Goal: Communication & Community: Ask a question

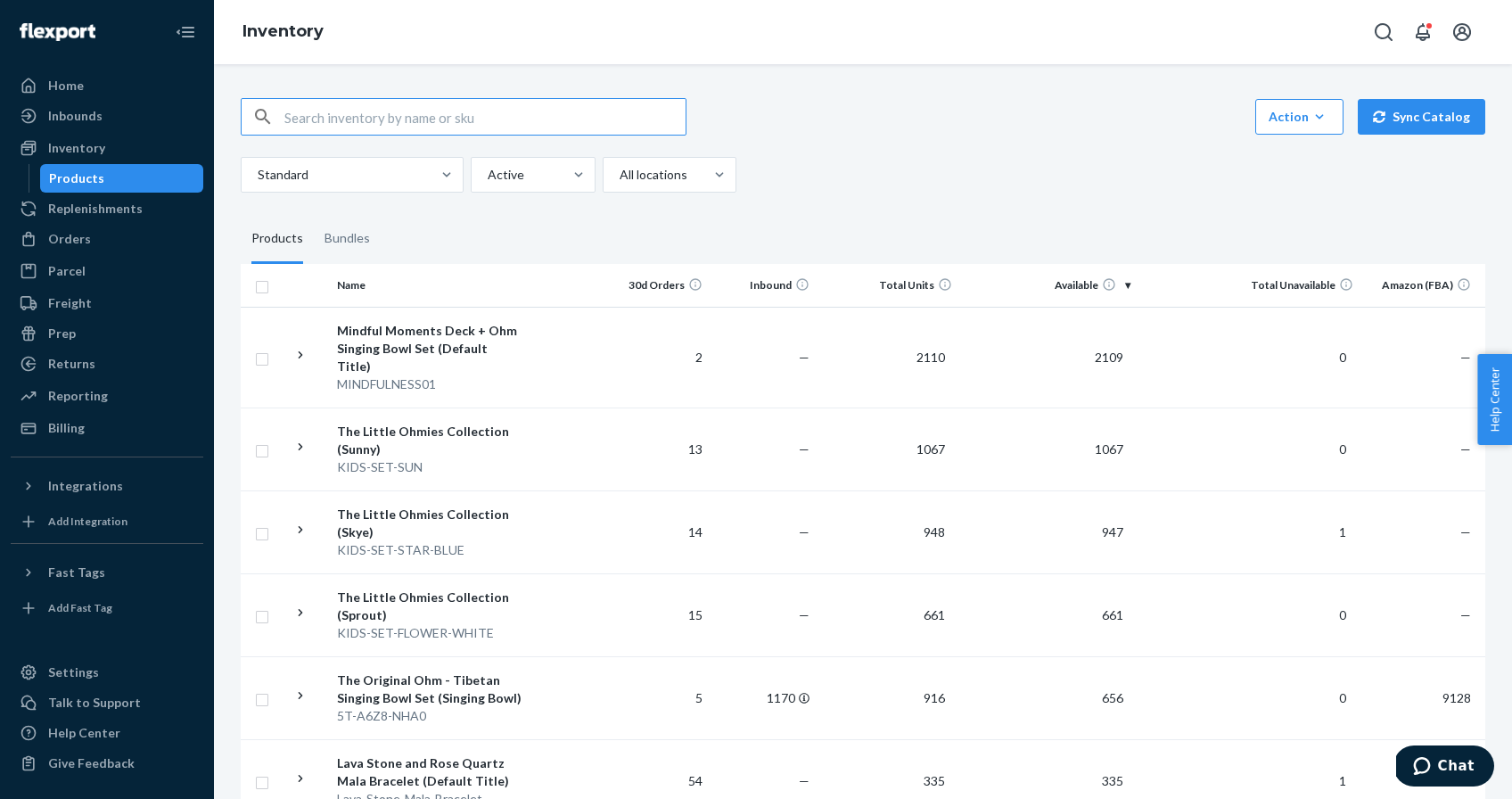
click at [426, 117] on input "text" at bounding box center [485, 116] width 402 height 35
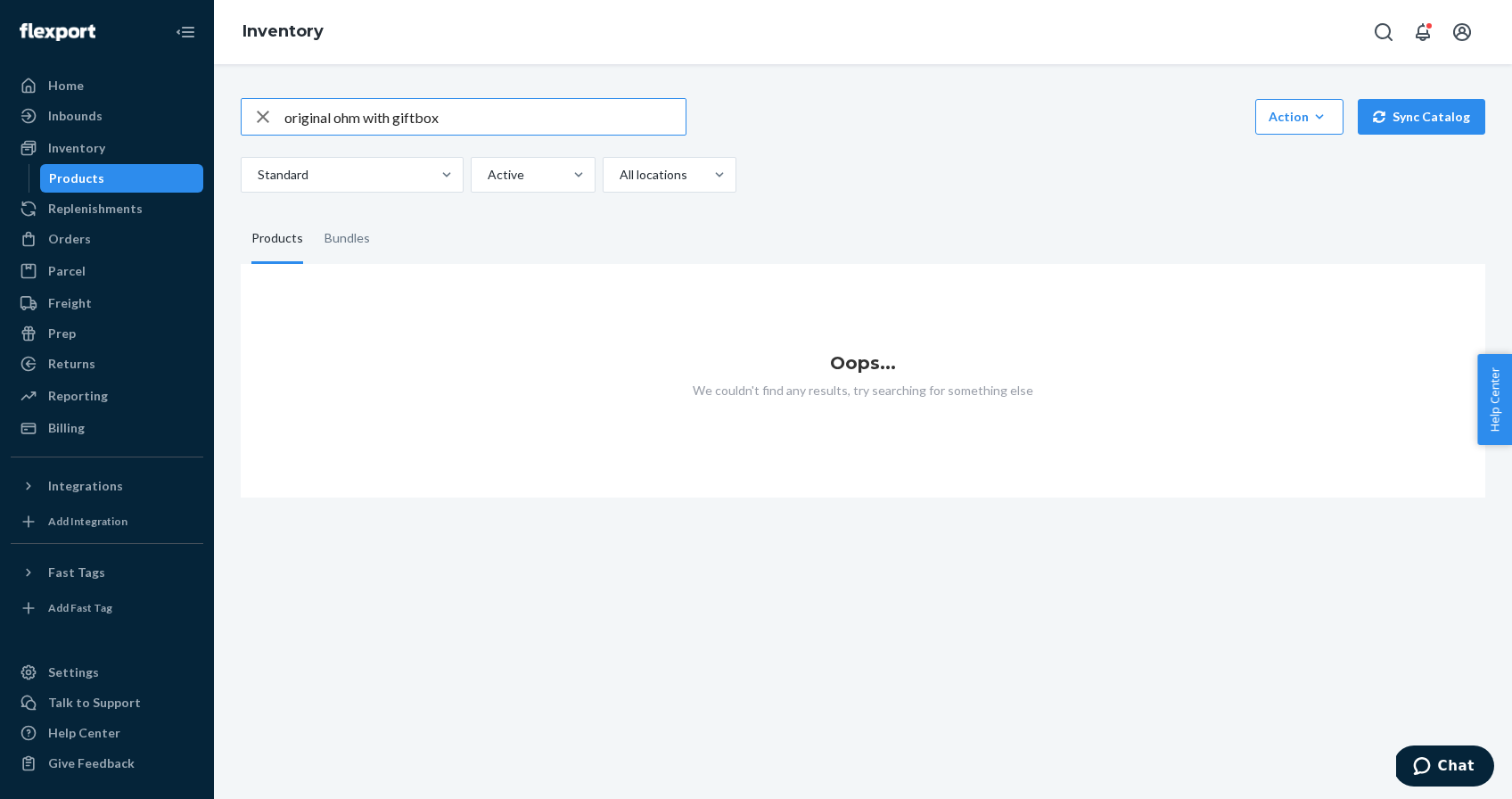
drag, startPoint x: 366, startPoint y: 120, endPoint x: 660, endPoint y: 114, distance: 294.1
click at [635, 119] on input "original ohm with giftbox" at bounding box center [485, 116] width 402 height 35
type input "original ohm"
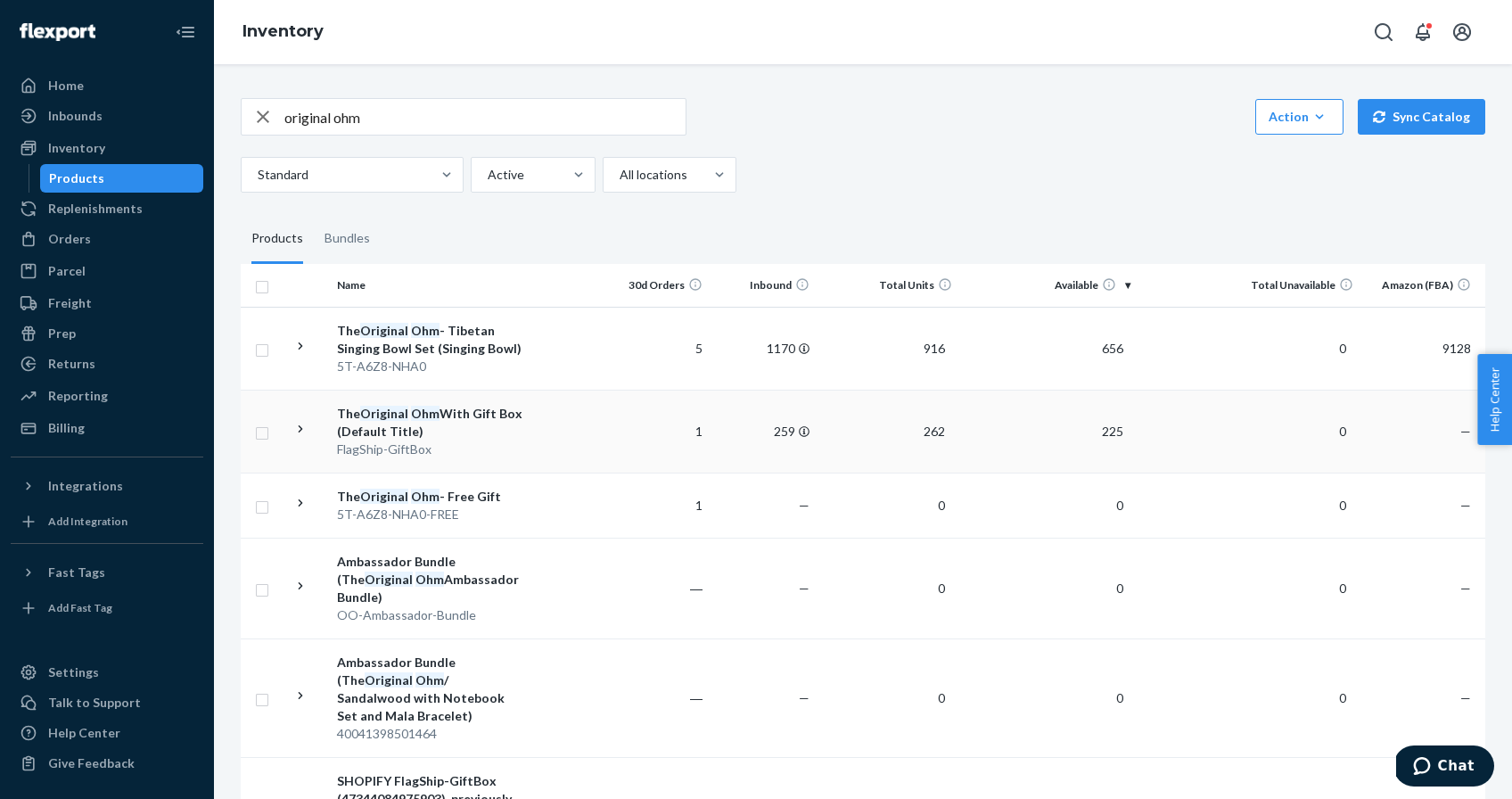
click at [592, 434] on td at bounding box center [566, 431] width 72 height 83
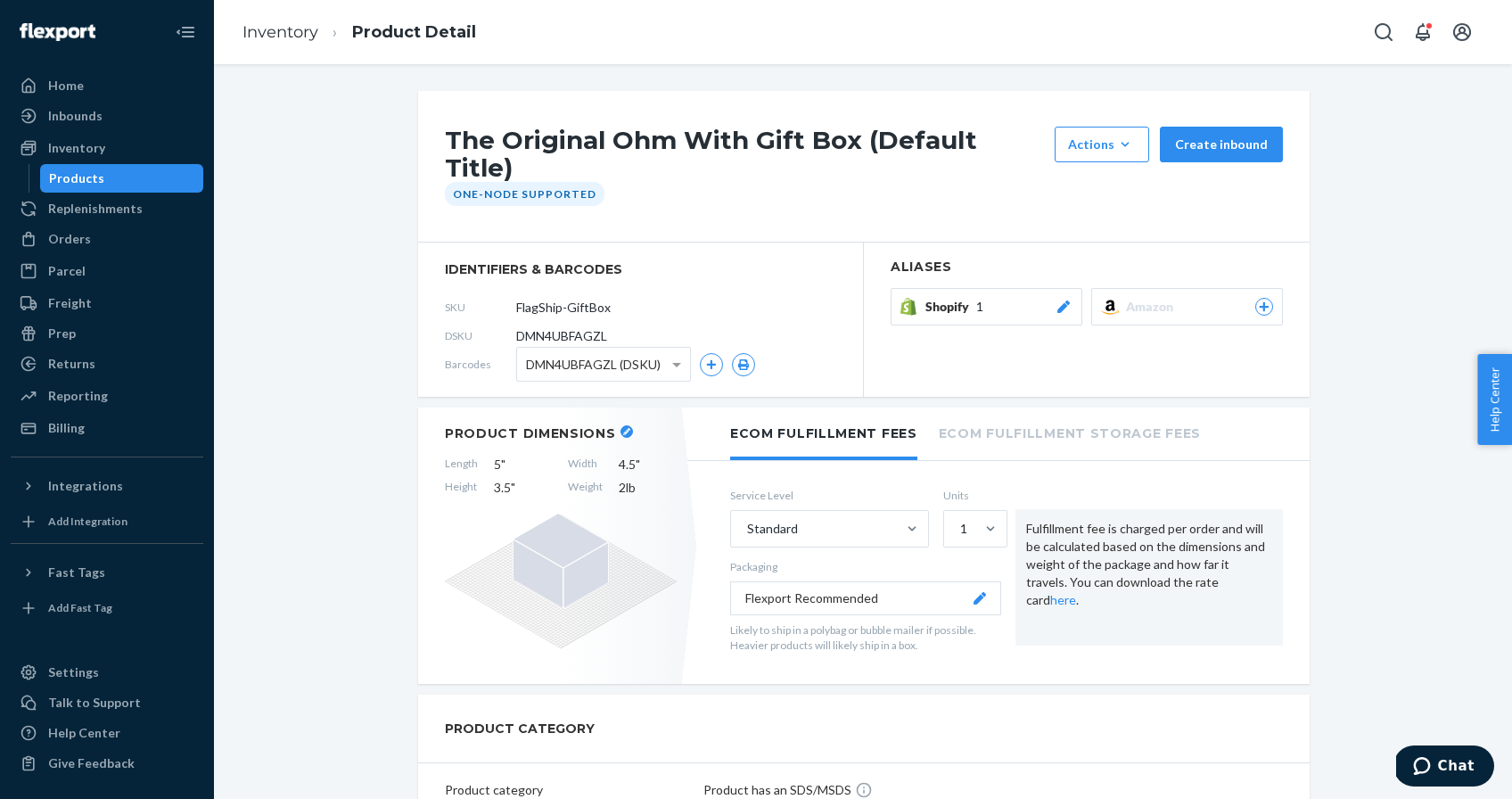
scroll to position [19, 0]
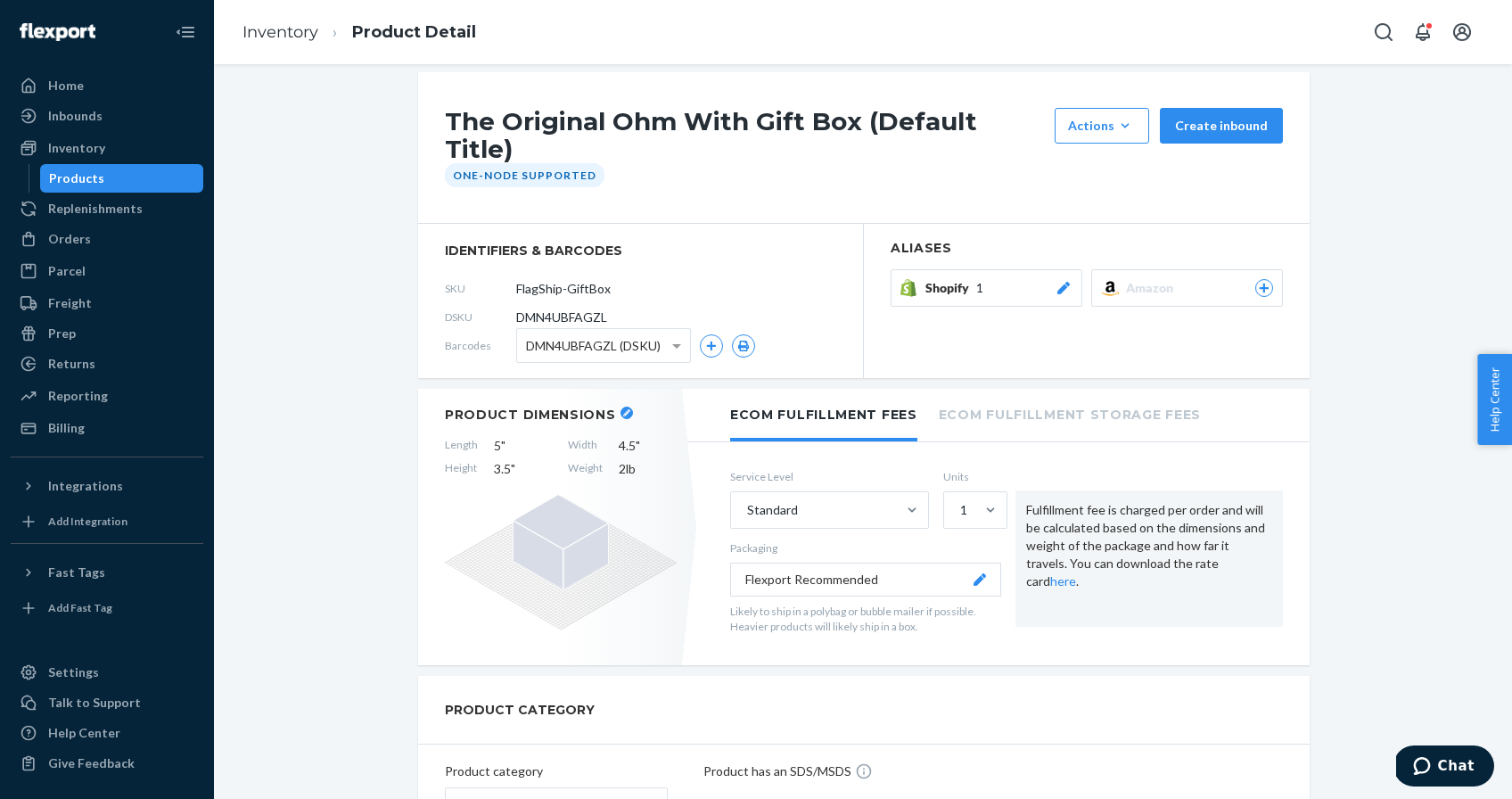
click at [1005, 279] on div "Shopify 1" at bounding box center [1000, 288] width 147 height 18
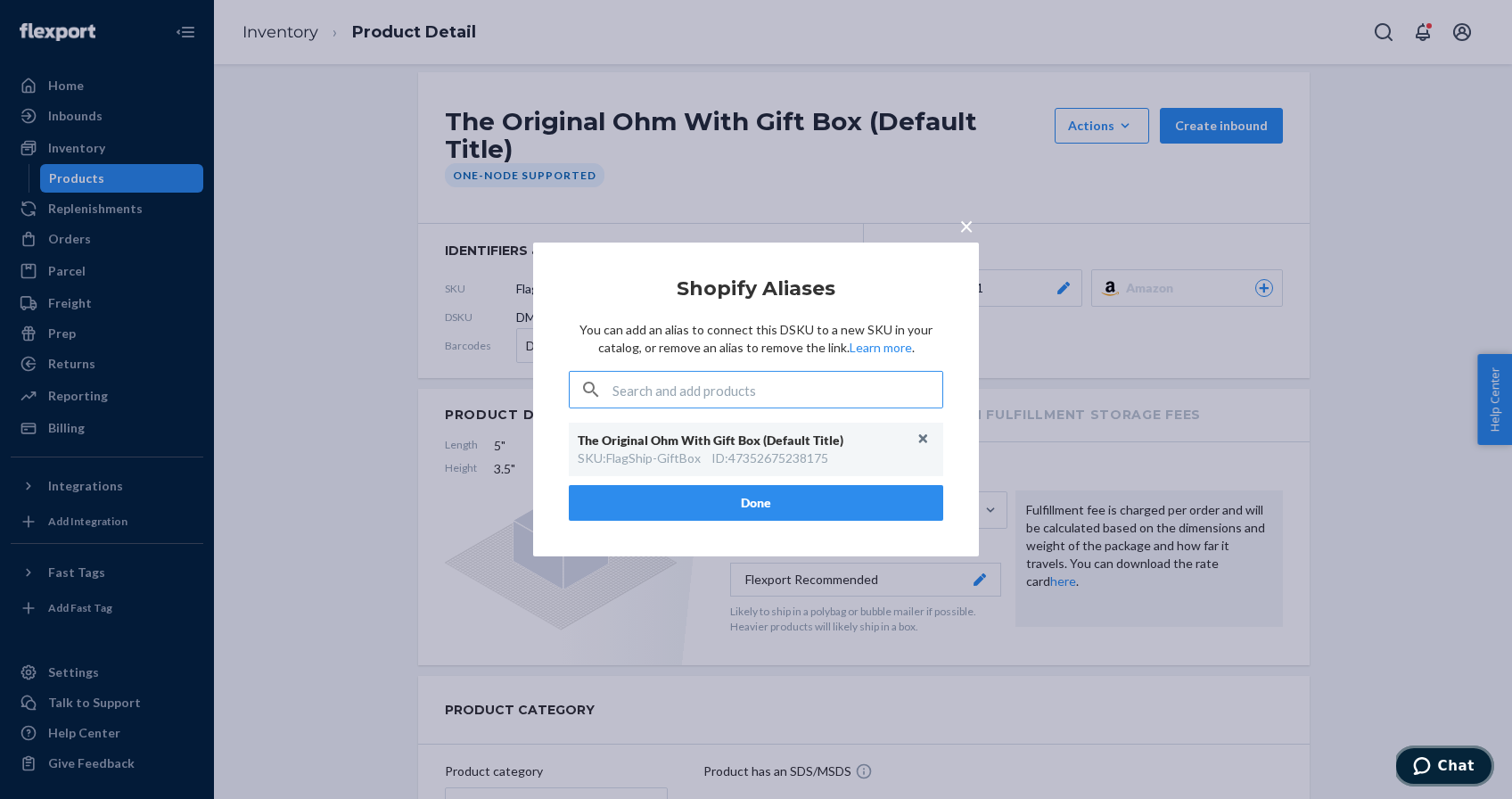
click at [1462, 756] on button "Chat" at bounding box center [1444, 765] width 101 height 41
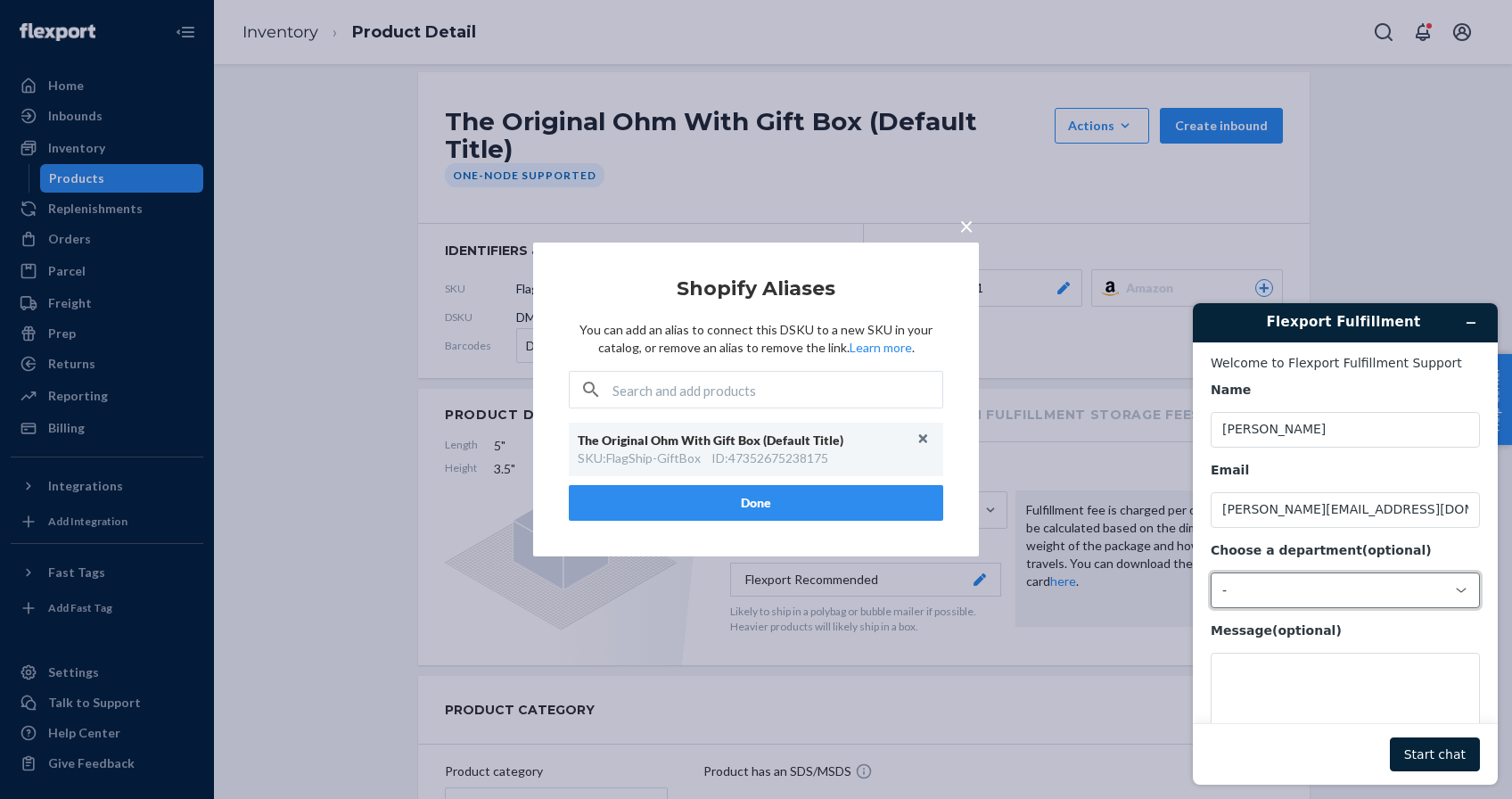
click at [1304, 584] on div "-" at bounding box center [1335, 591] width 224 height 16
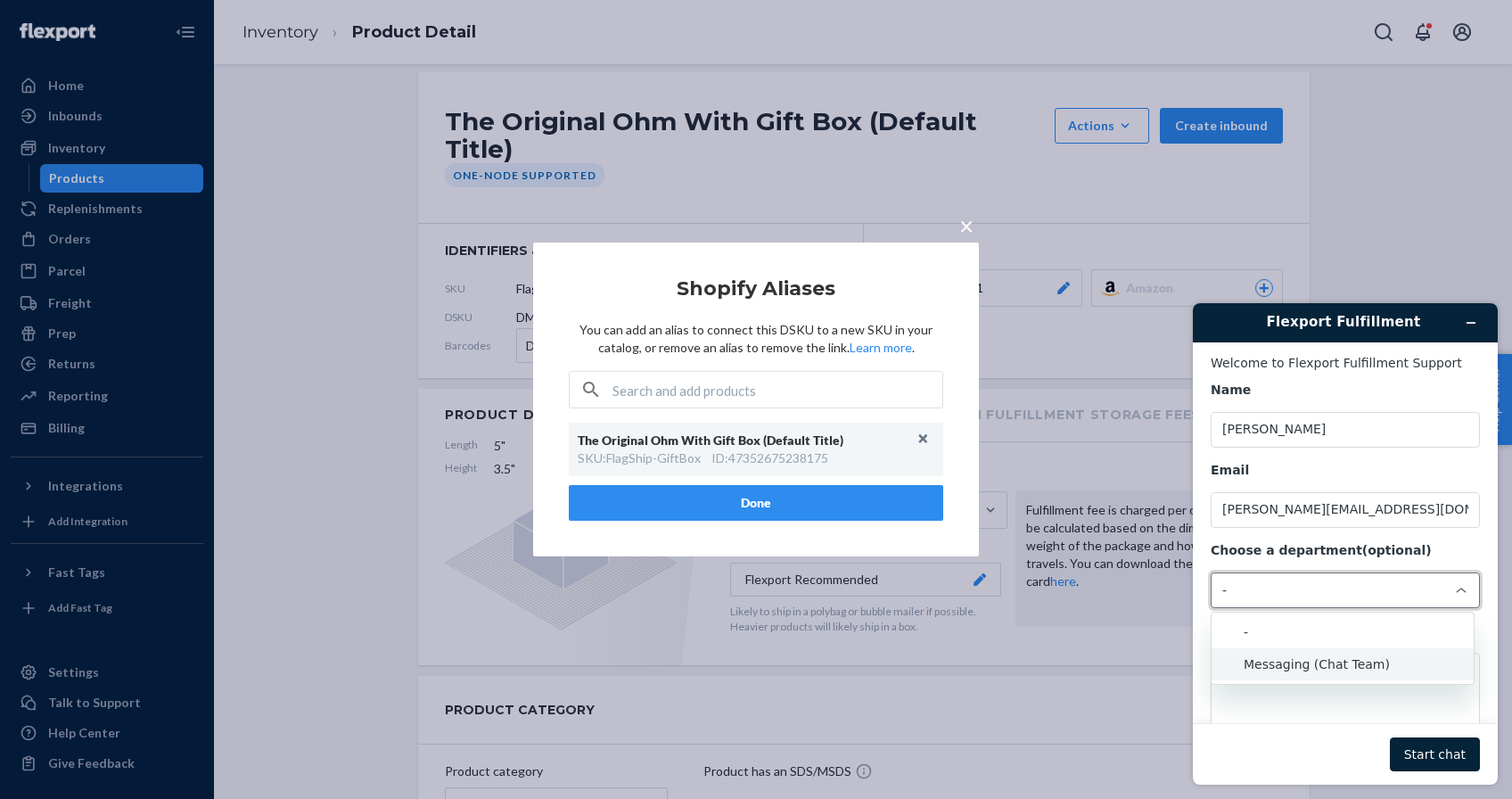
click at [1288, 667] on li "Messaging (Chat Team)" at bounding box center [1343, 664] width 263 height 32
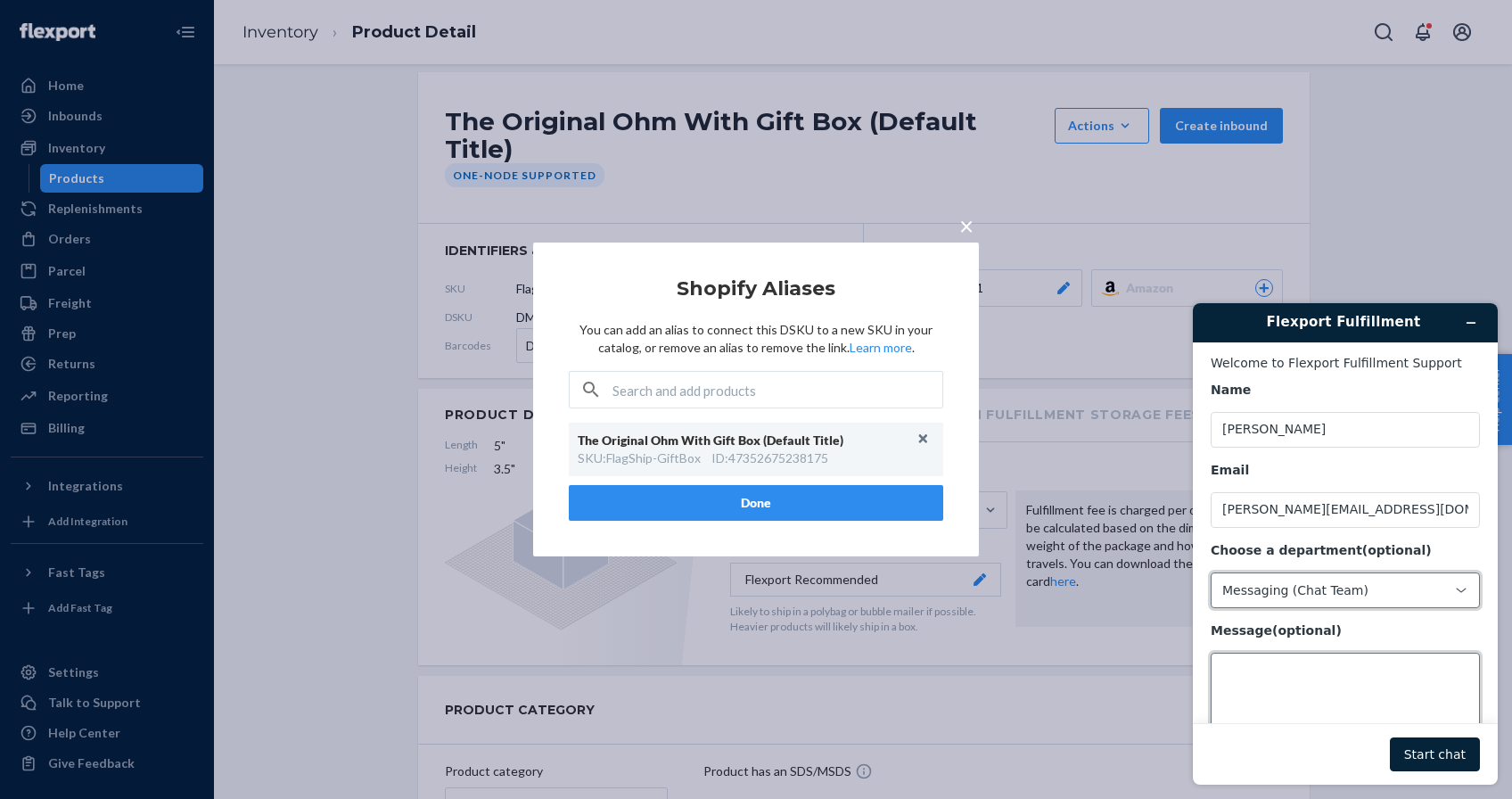
click at [1288, 683] on textarea "Message (optional)" at bounding box center [1346, 703] width 269 height 100
type textarea "This SKU: flagship-giftbox is still not synced with shopify."
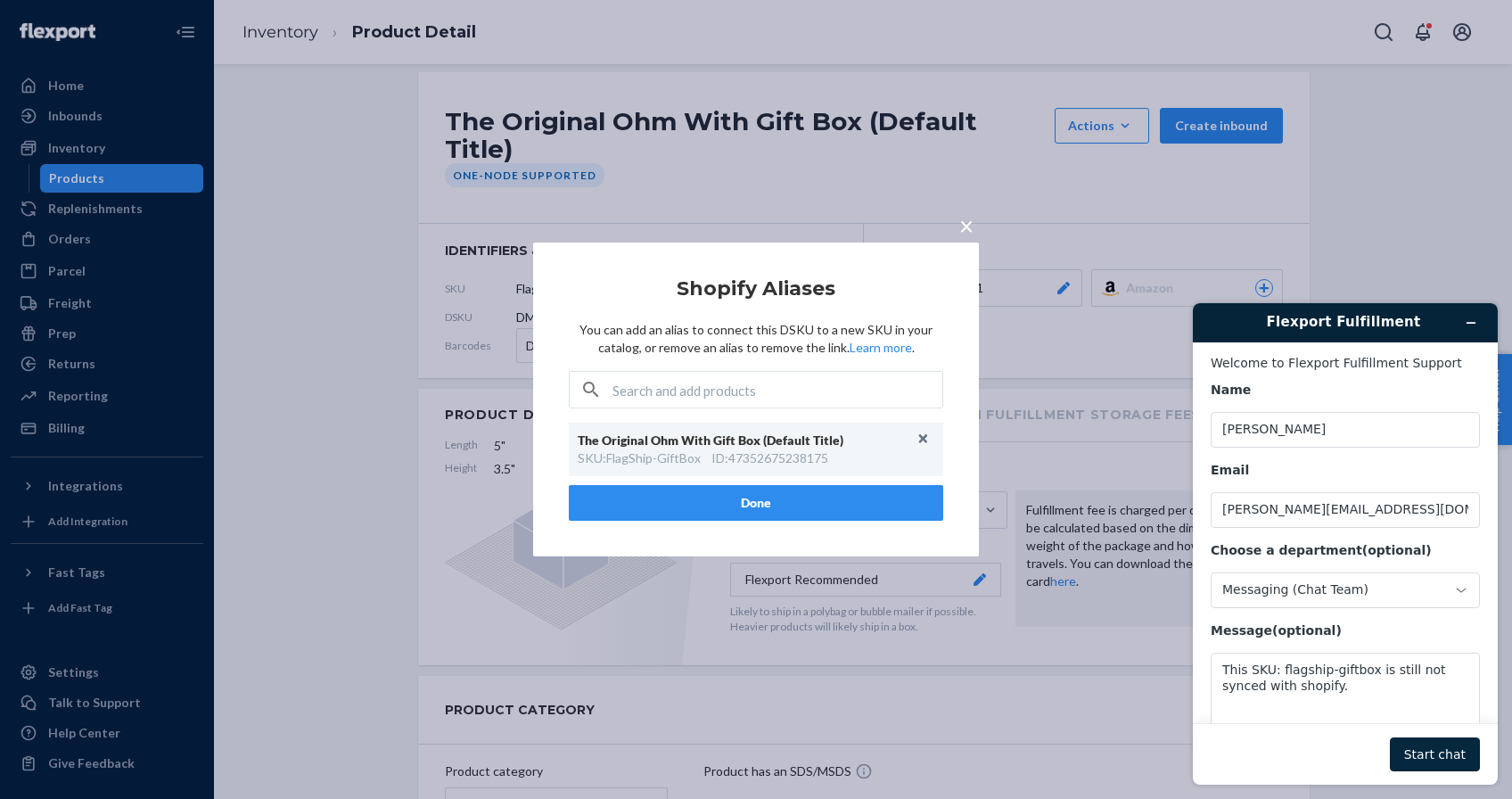
click at [1427, 741] on button "Start chat" at bounding box center [1435, 754] width 90 height 34
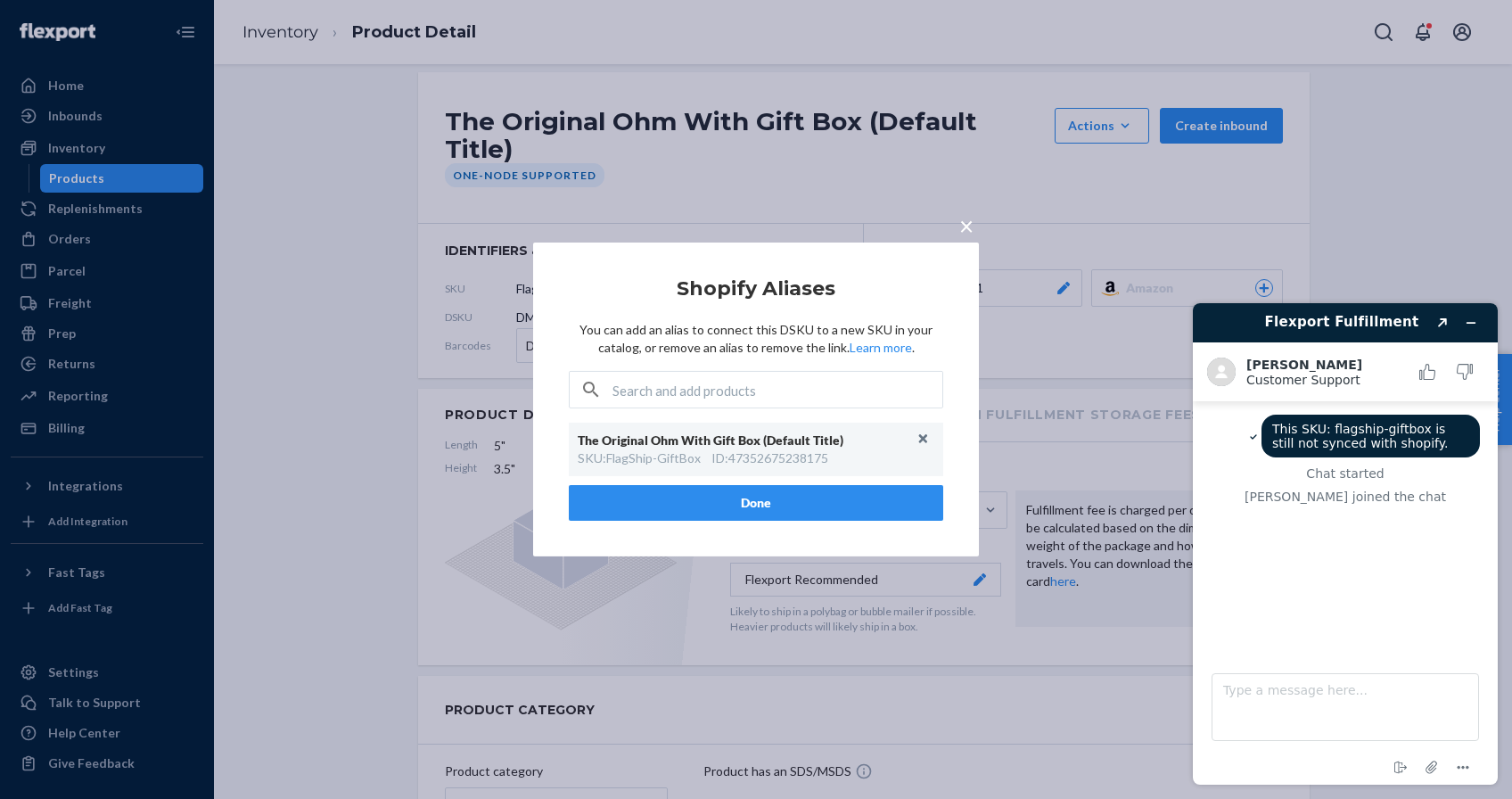
click at [855, 511] on button "Done" at bounding box center [756, 503] width 374 height 35
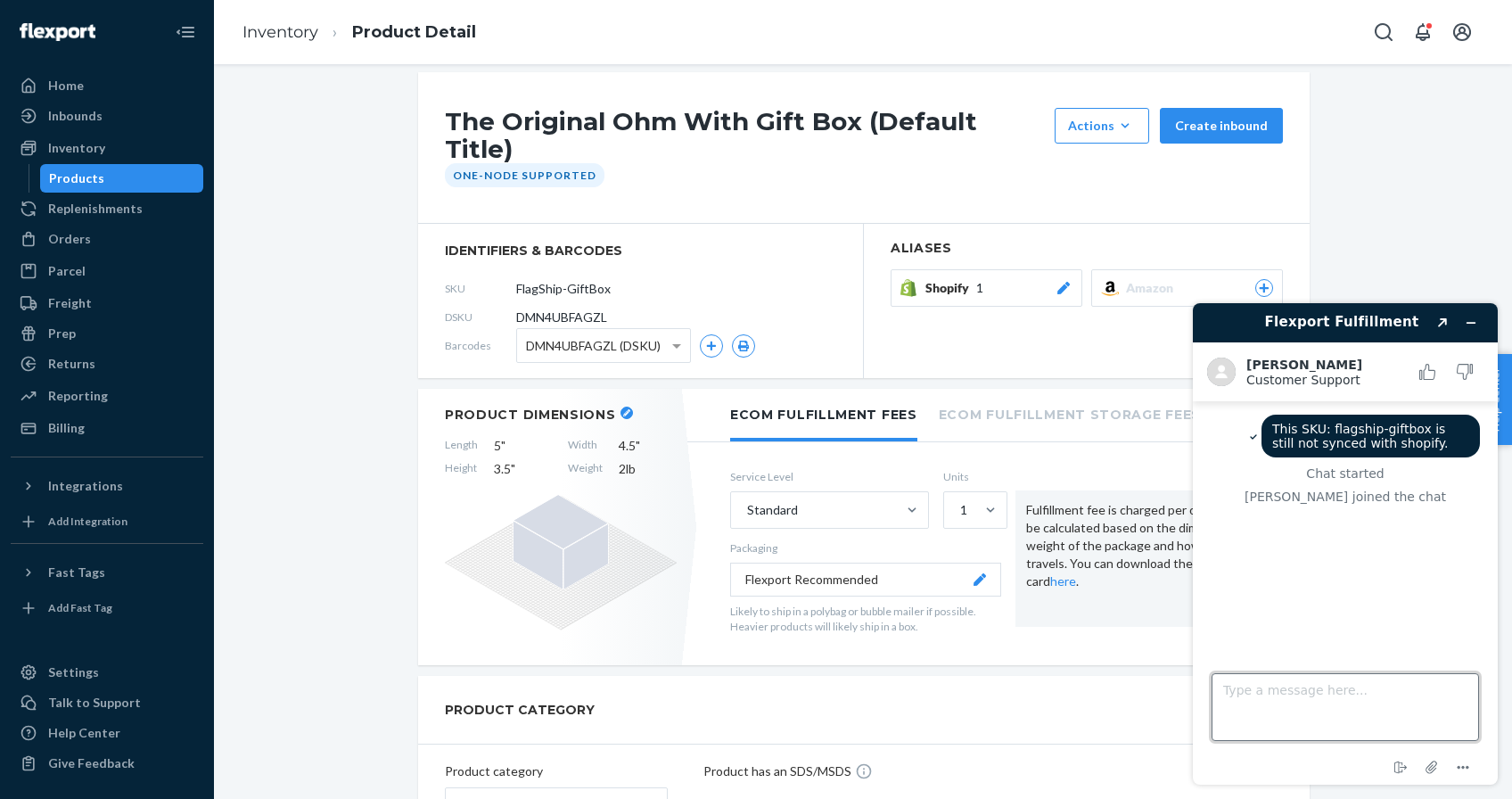
click at [1265, 684] on textarea "Type a message here..." at bounding box center [1346, 707] width 267 height 68
type textarea "W"
type textarea "e"
type textarea "I traded messages with support about it last night. They claimed it would be a …"
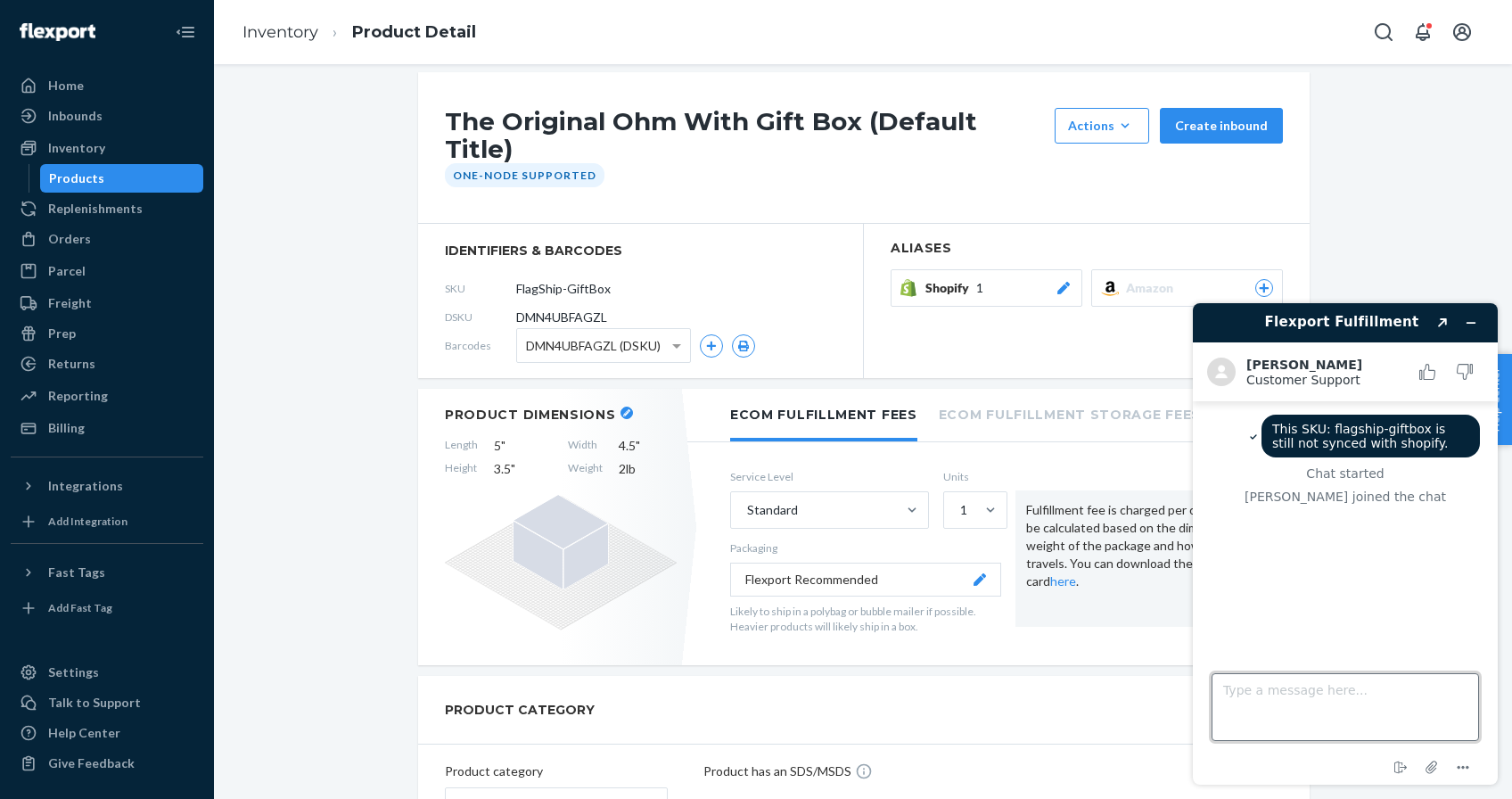
scroll to position [0, 0]
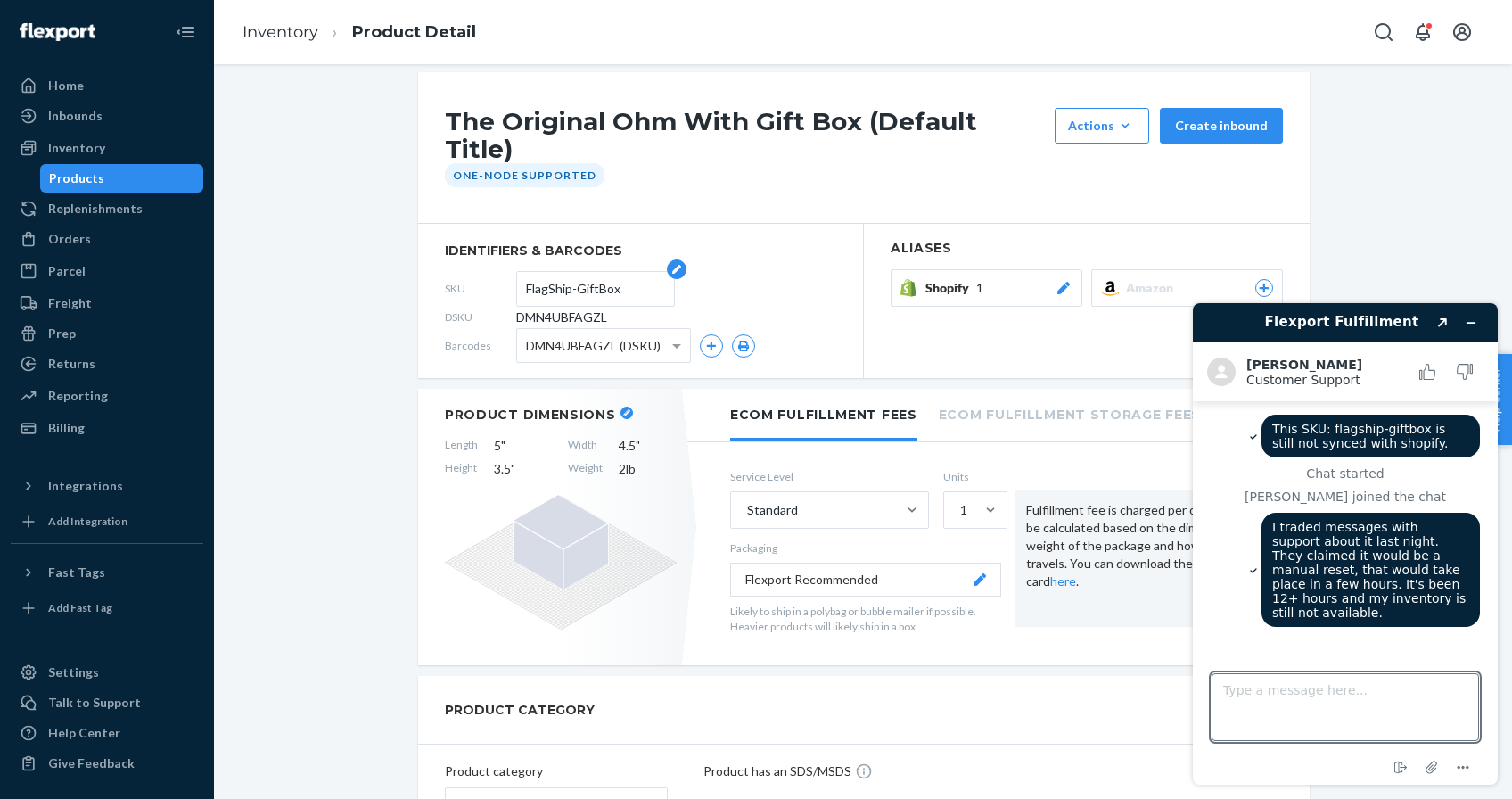
click at [597, 275] on input "FlagShip-GiftBox" at bounding box center [595, 288] width 139 height 34
click at [1338, 698] on textarea "Type a message here..." at bounding box center [1346, 707] width 267 height 68
type textarea "FlagShip-GiftBox"
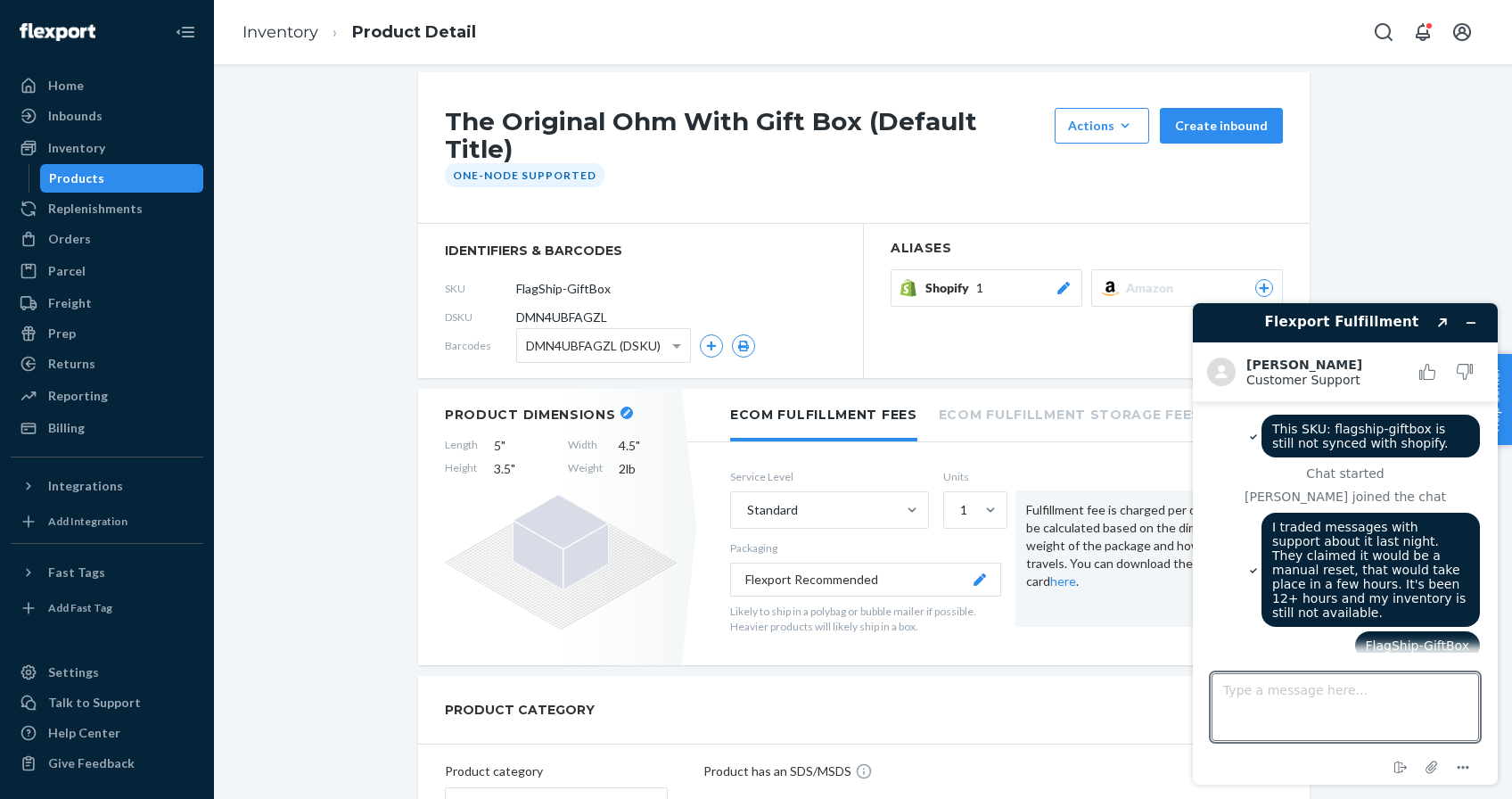
scroll to position [3, 0]
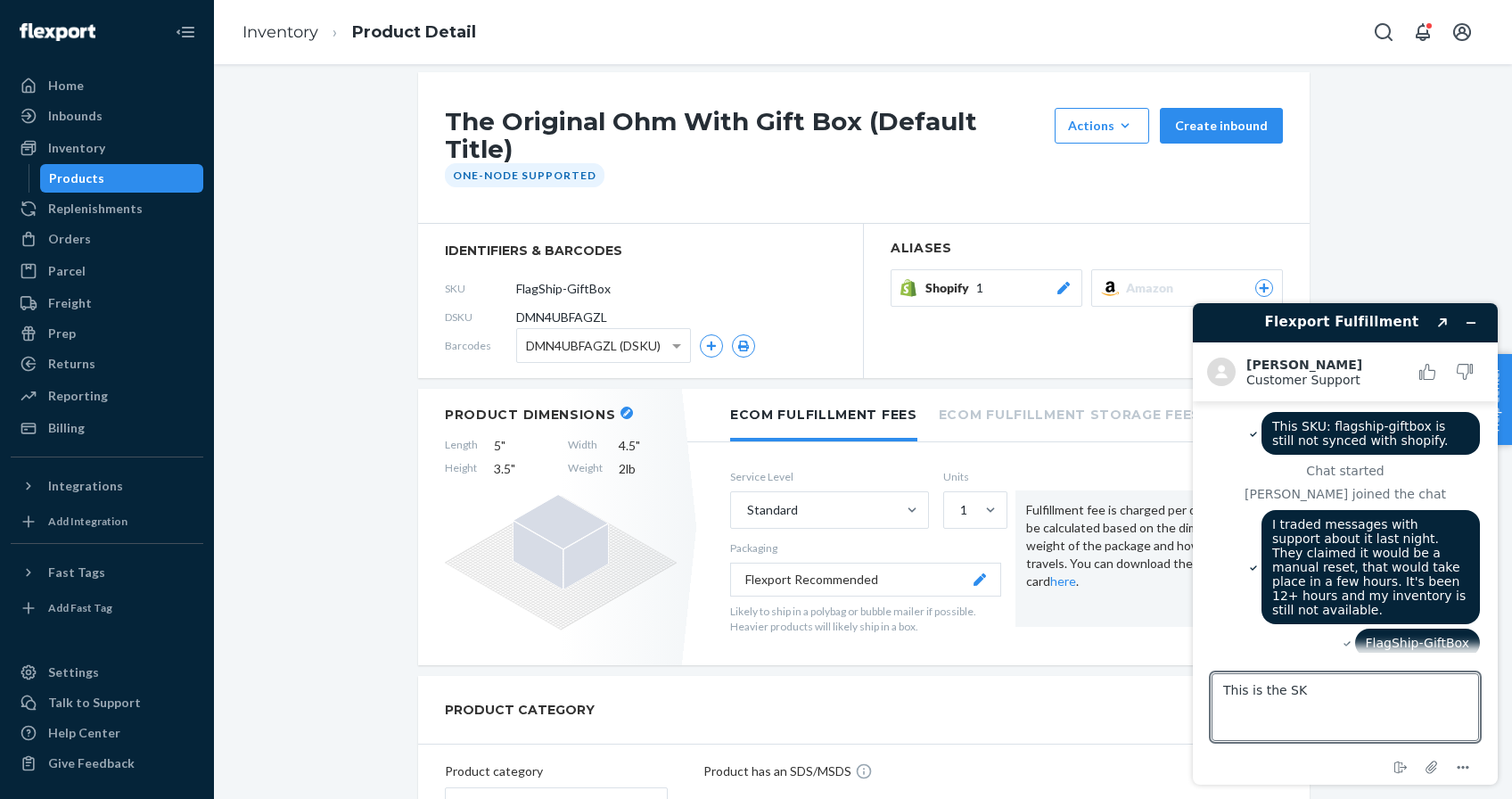
type textarea "This is the SKU"
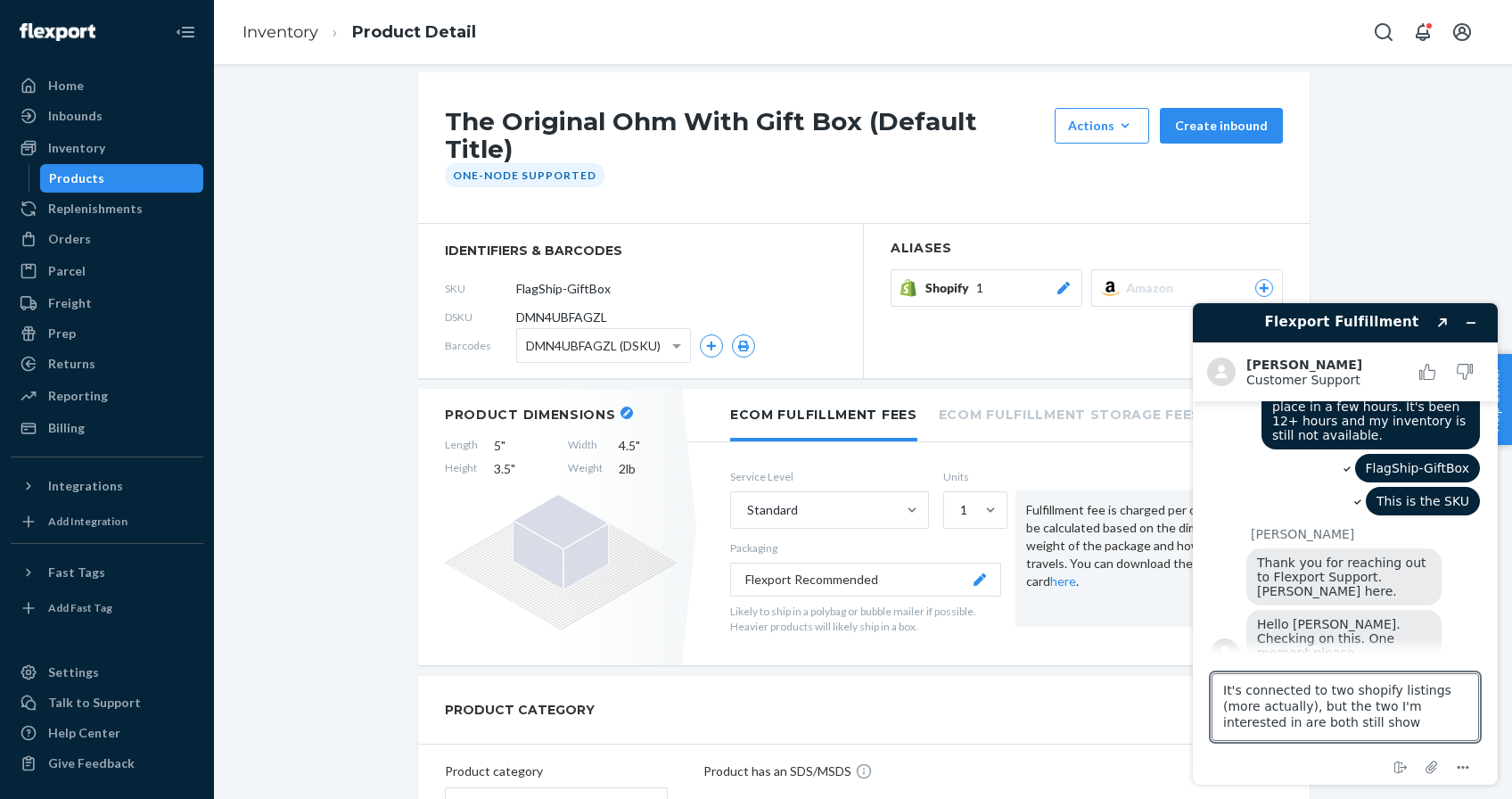
scroll to position [173, 0]
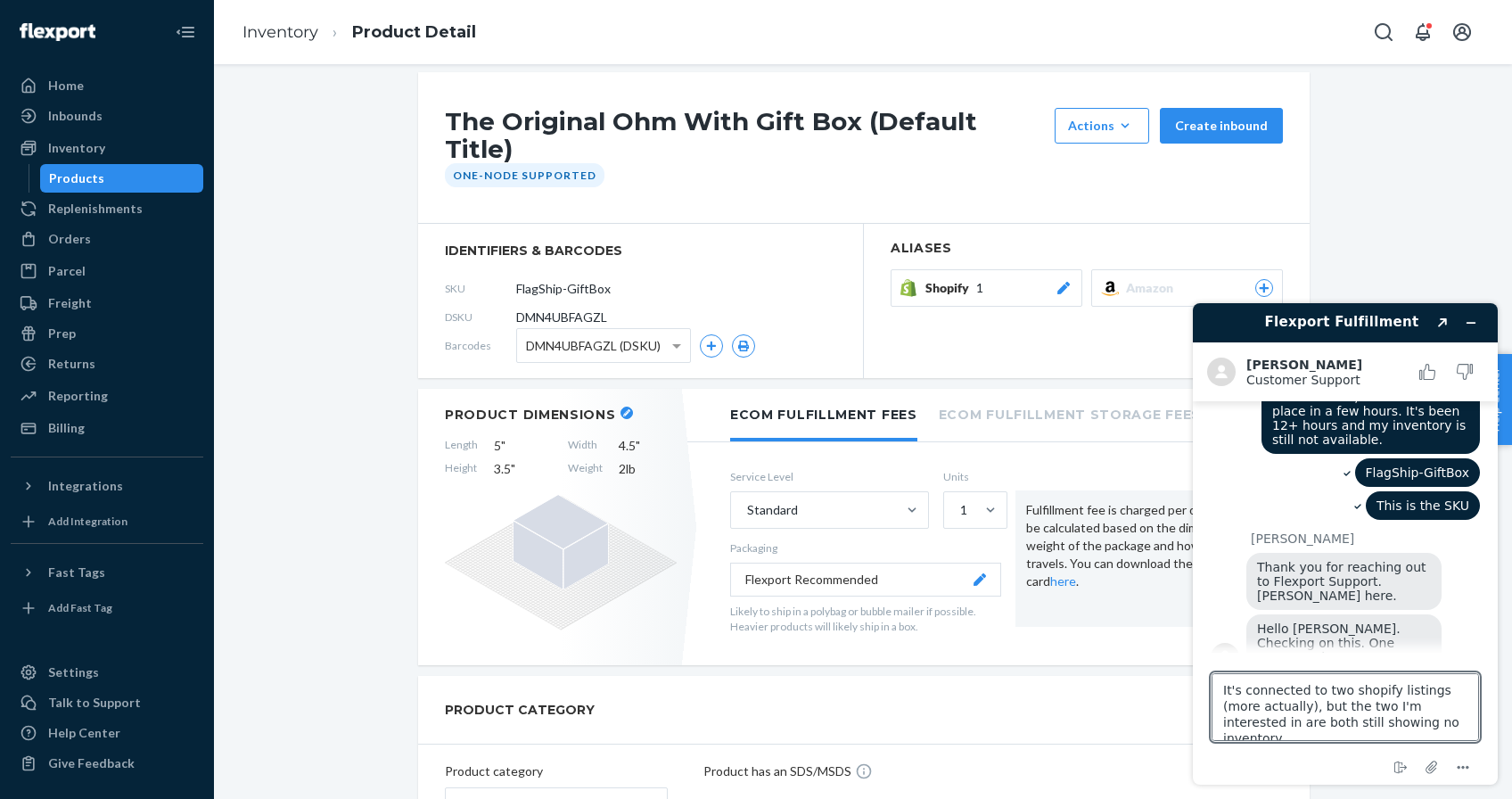
type textarea "It's connected to two shopify listings (more actually), but the two I'm interes…"
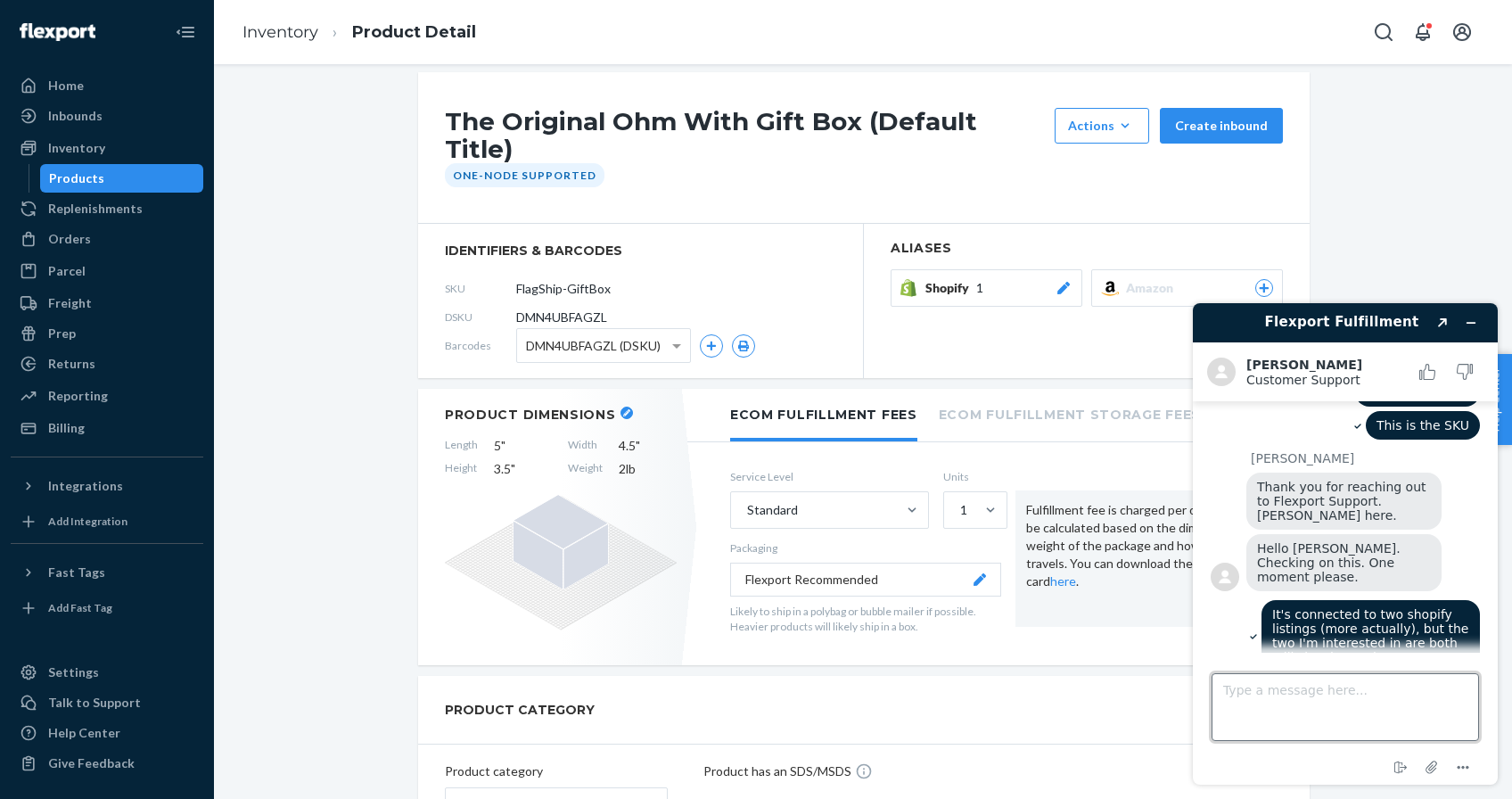
paste textarea "[URL][DOMAIN_NAME]"
type textarea "[URL][DOMAIN_NAME]"
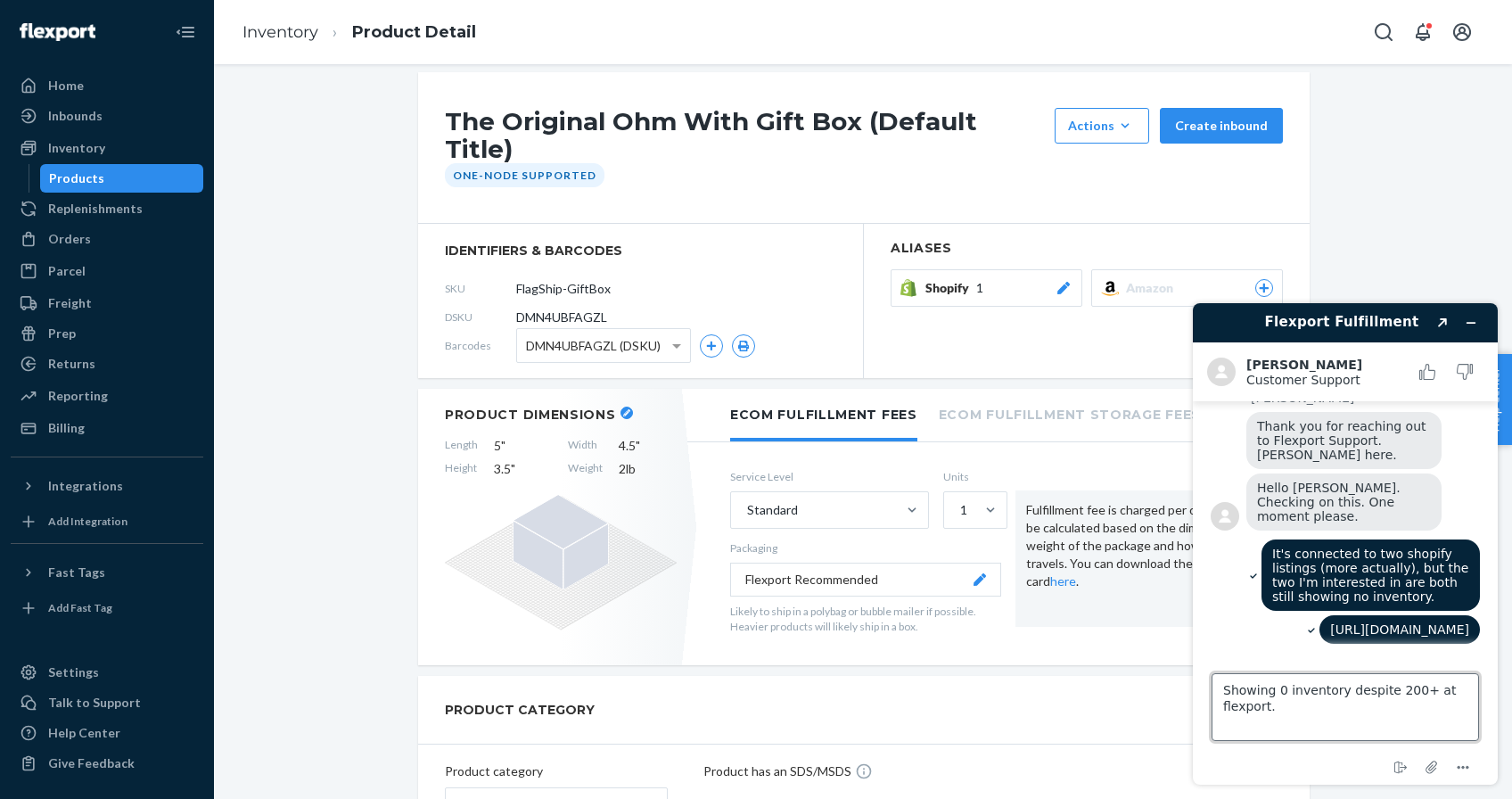
type textarea "Showing 0 inventory despite 200+ at flexport."
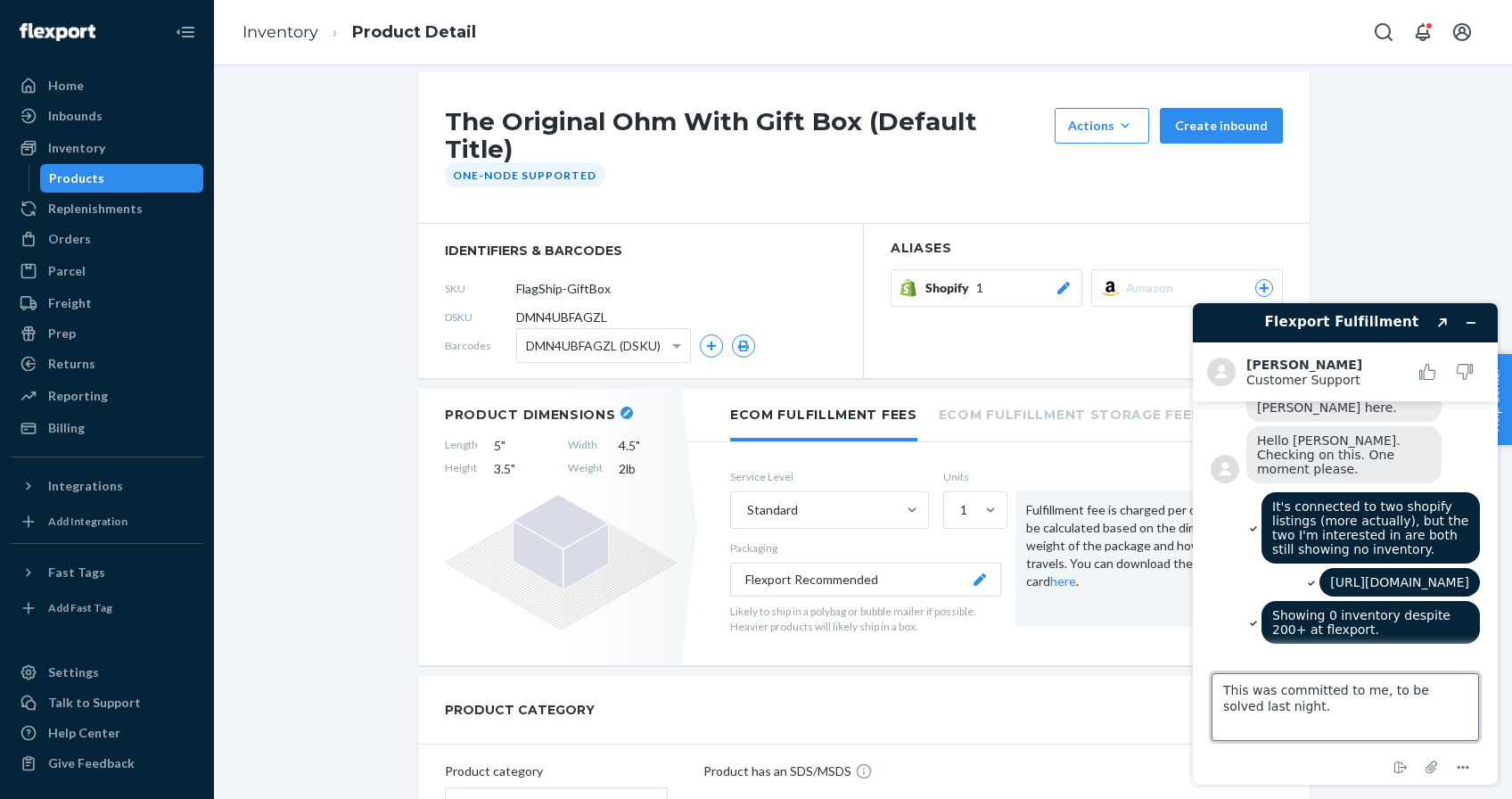
type textarea "This was committed to me, to be solved last night."
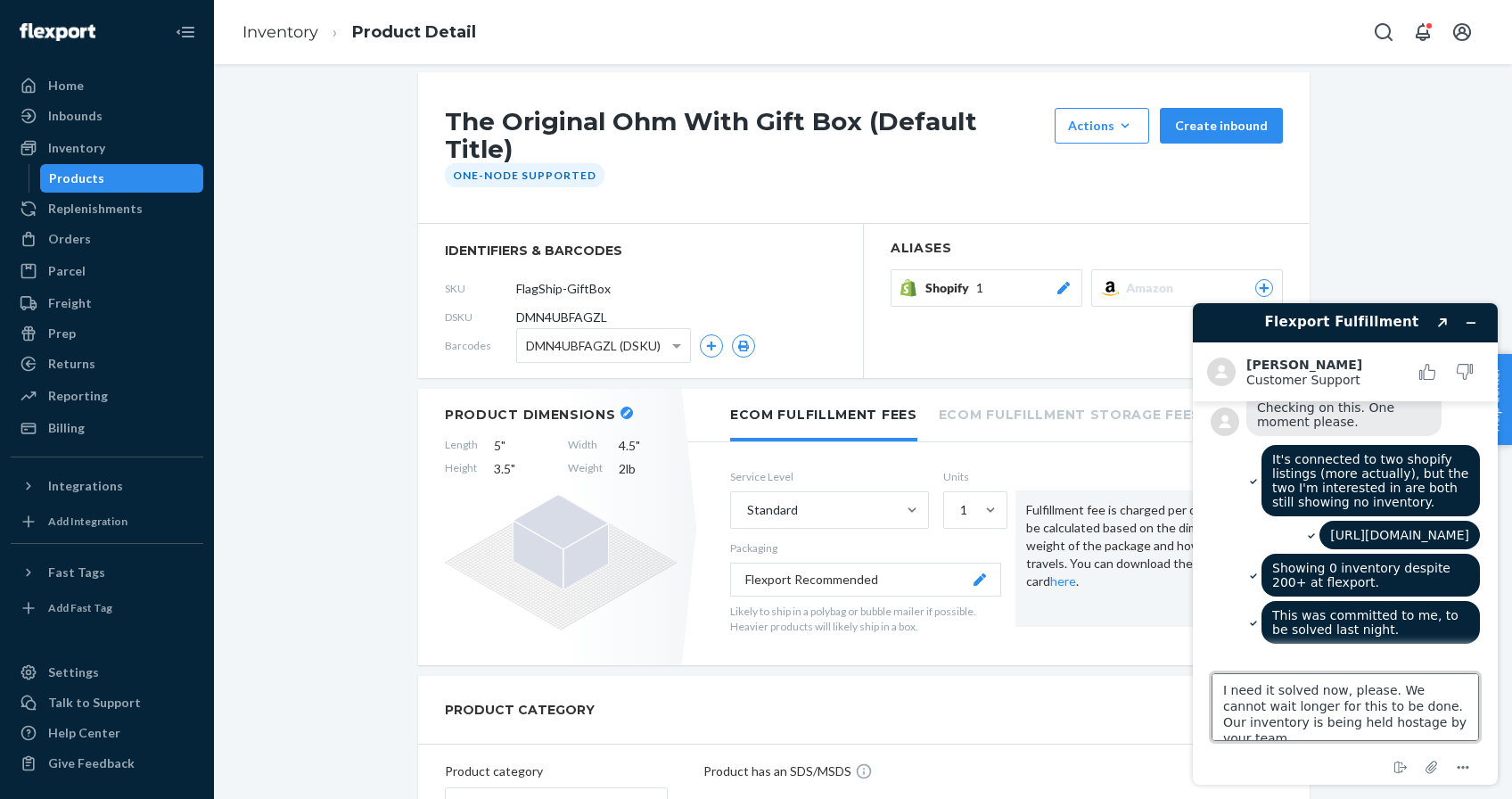
scroll to position [6, 0]
type textarea "I need it solved now, please. We cannot wait longer for this to be done. Our in…"
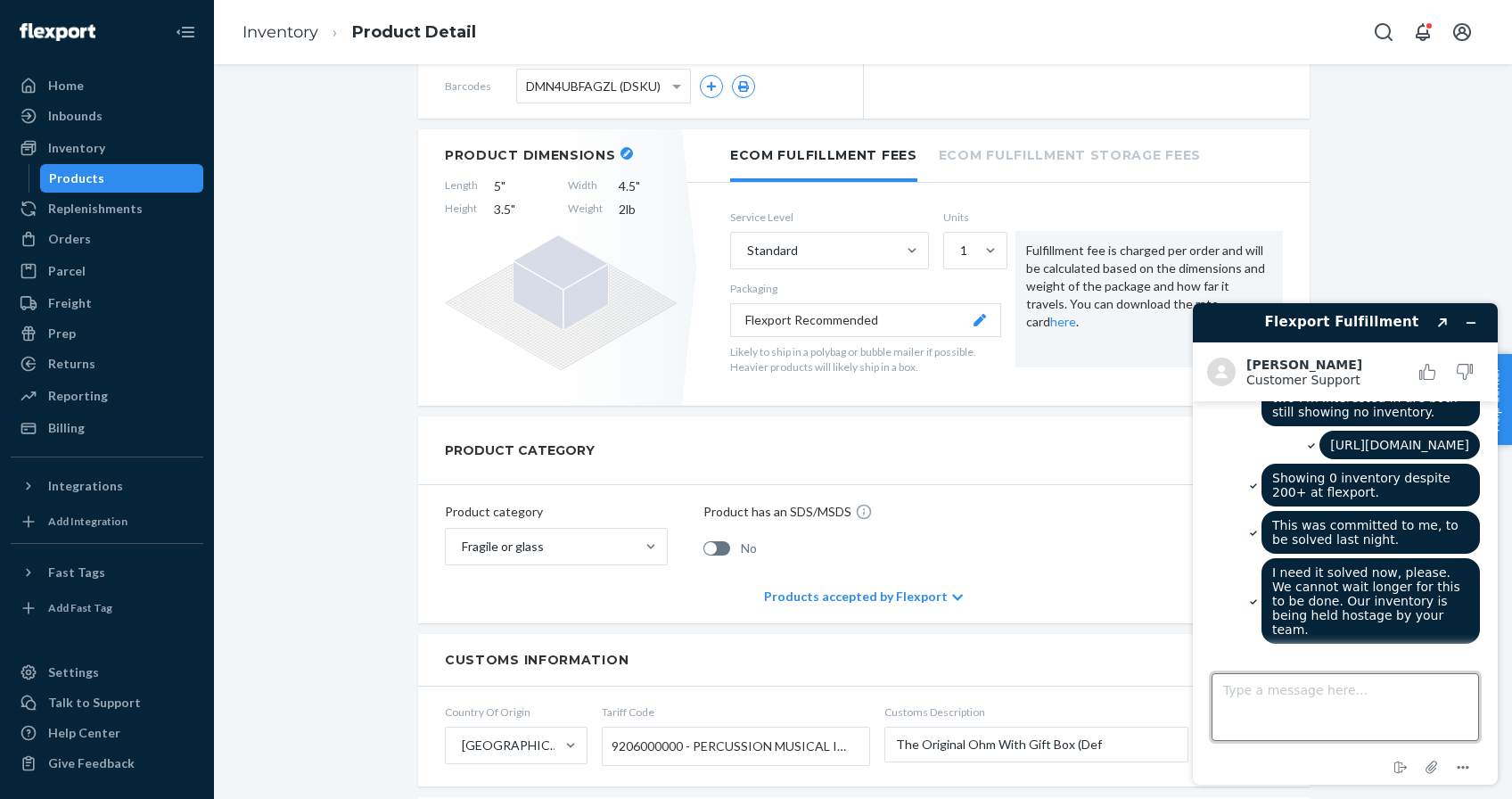
scroll to position [576, 0]
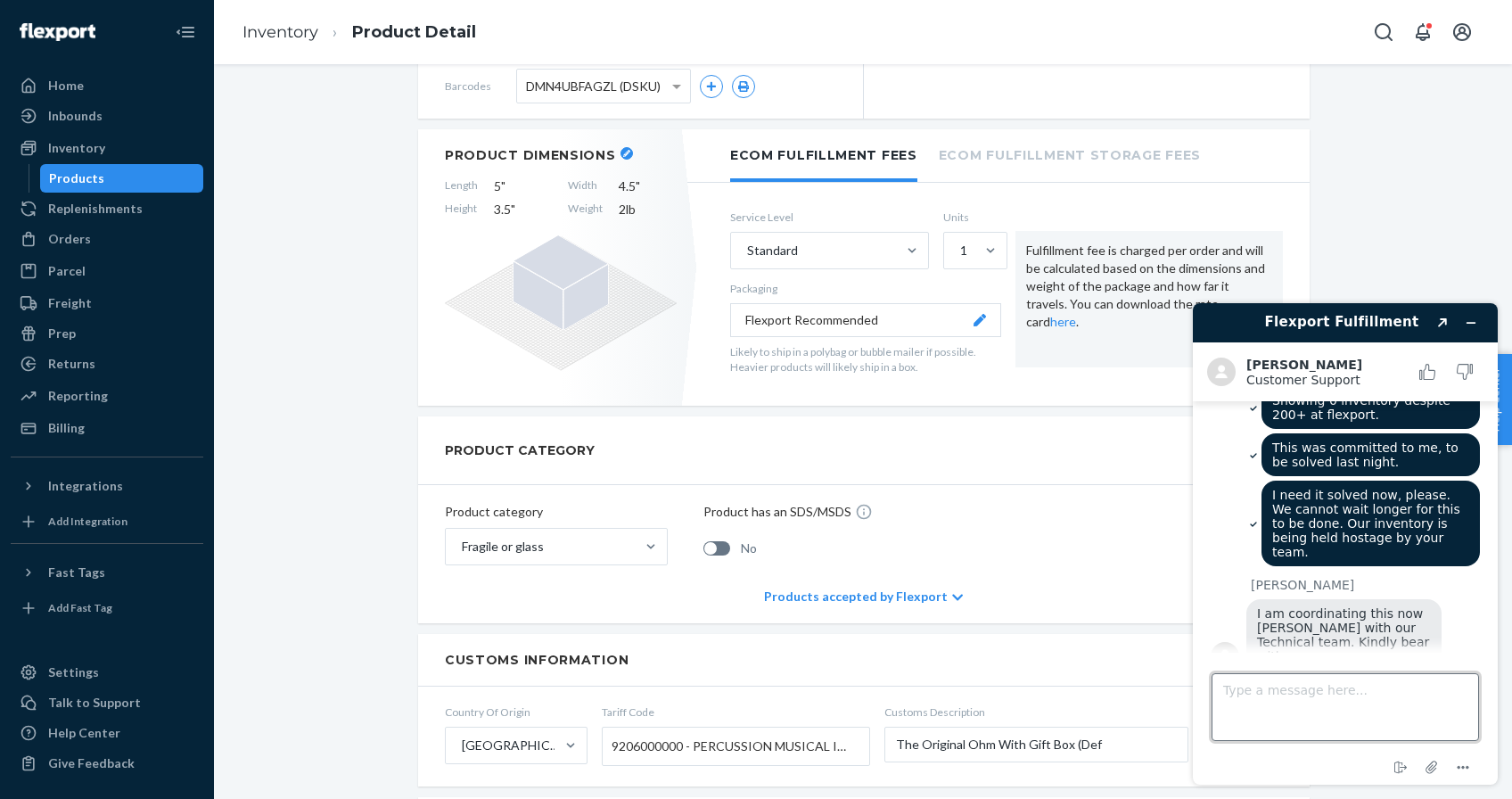
click at [1298, 719] on textarea "Type a message here..." at bounding box center [1346, 707] width 267 height 68
type textarea "[PERSON_NAME], [PERSON_NAME] told me that she did this last night."
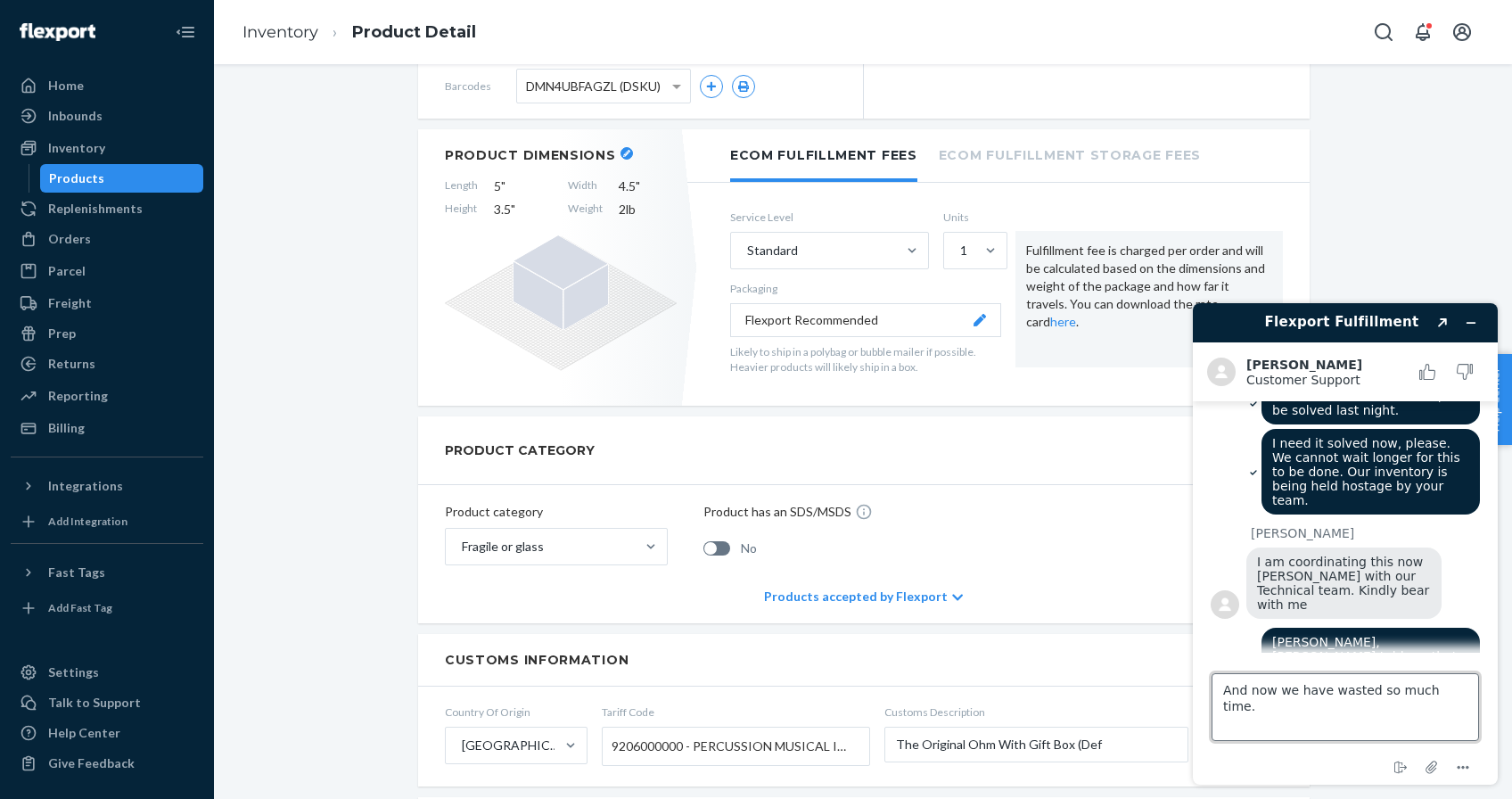
type textarea "And now we have wasted so much time."
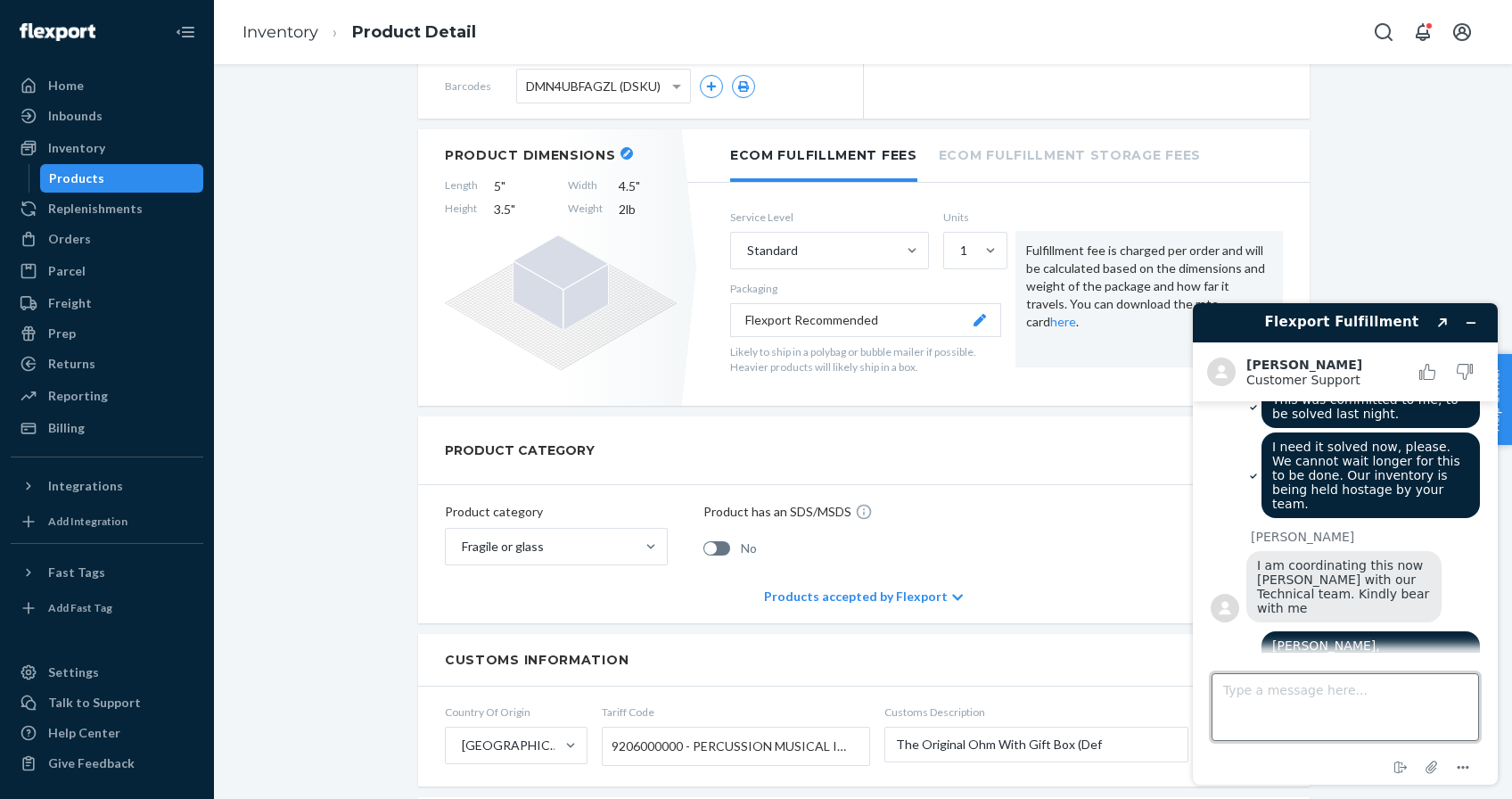
scroll to position [675, 0]
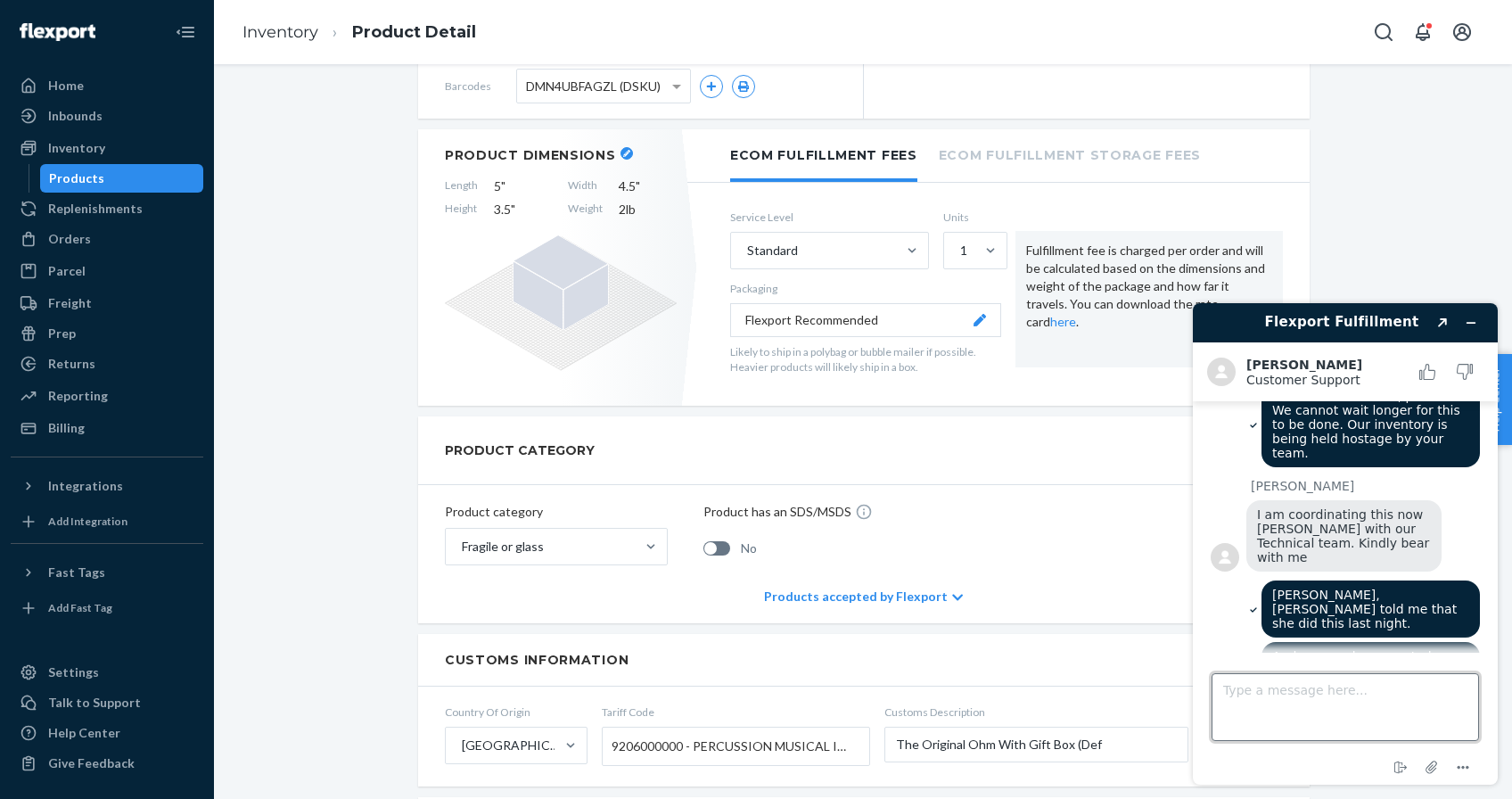
click at [1318, 719] on textarea "Type a message here..." at bounding box center [1346, 707] width 267 height 68
click at [1275, 706] on textarea "Type a message here..." at bounding box center [1346, 707] width 267 height 68
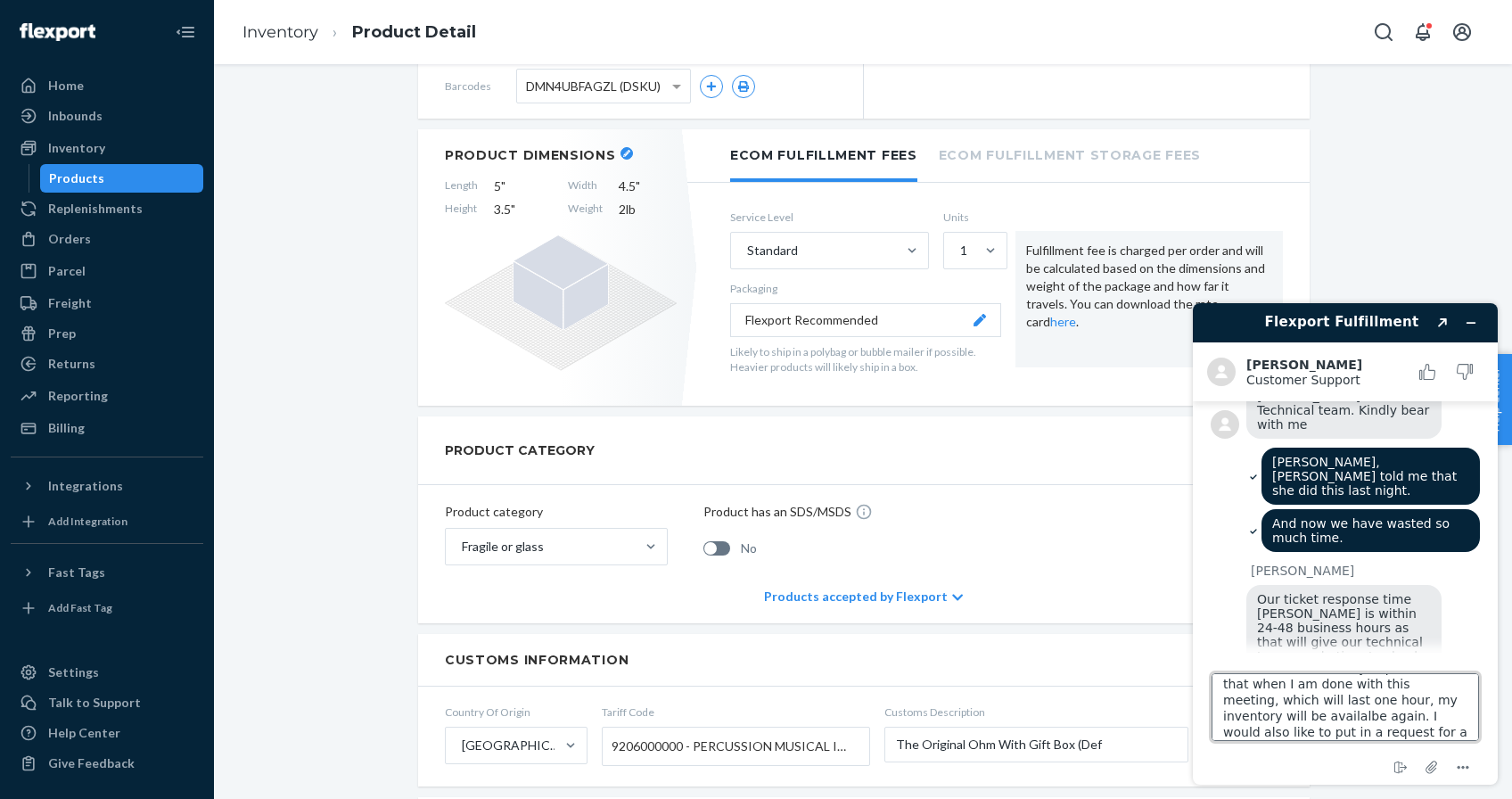
type textarea "I have to go onto a meeting will need to close this chat -- my expectation is t…"
click at [1418, 734] on textarea "I have to go onto a meeting will need to close this chat -- my expectation is t…" at bounding box center [1346, 707] width 267 height 68
click at [1418, 727] on textarea "I have to go onto a meeting will need to close this chat -- my expectation is t…" at bounding box center [1346, 707] width 267 height 68
click at [1411, 714] on textarea "I have to go onto a meeting will need to close this chat -- my expectation is t…" at bounding box center [1346, 707] width 267 height 68
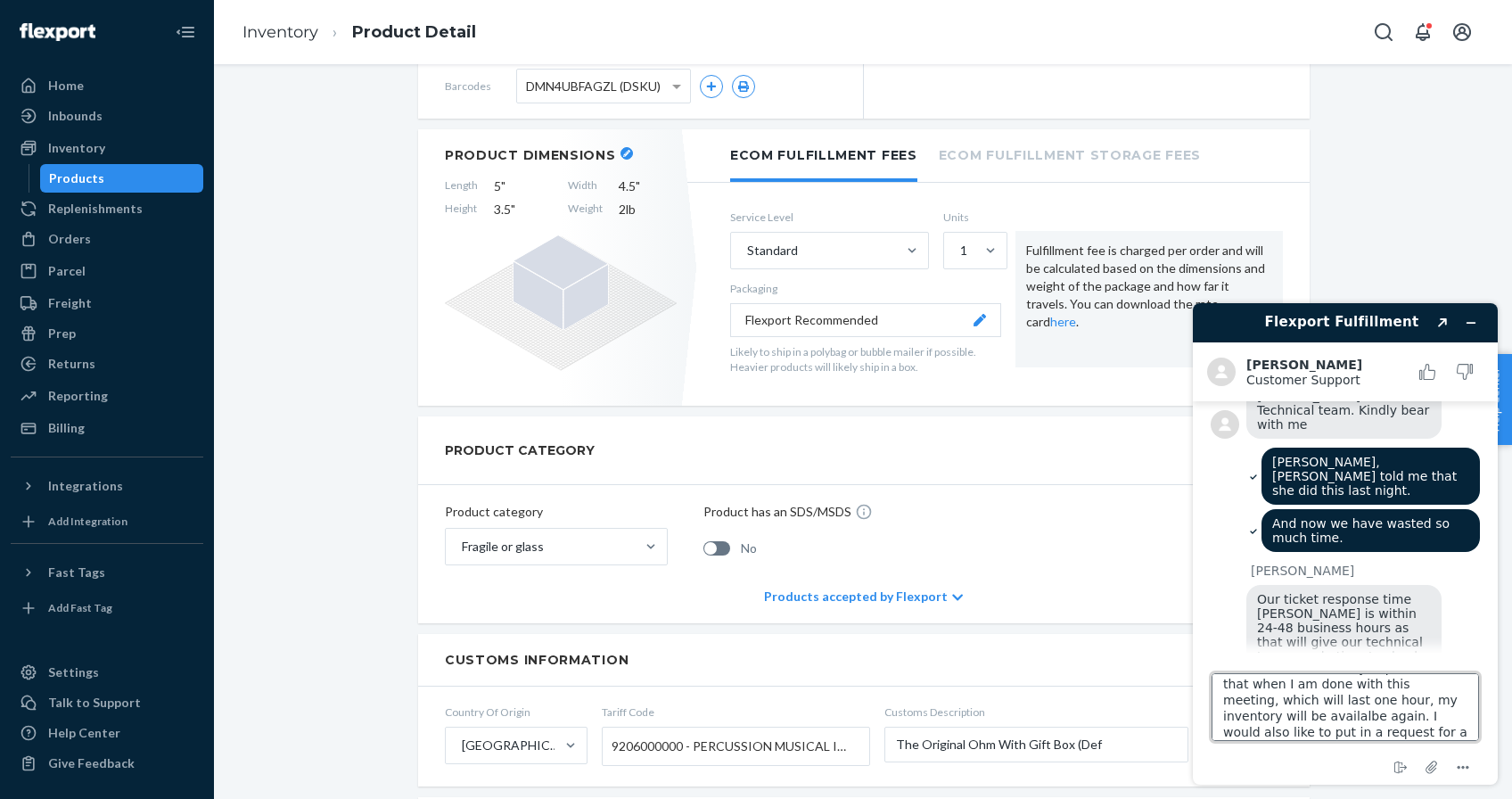
click at [1411, 714] on textarea "I have to go onto a meeting will need to close this chat -- my expectation is t…" at bounding box center [1346, 707] width 267 height 68
type textarea "LOL."
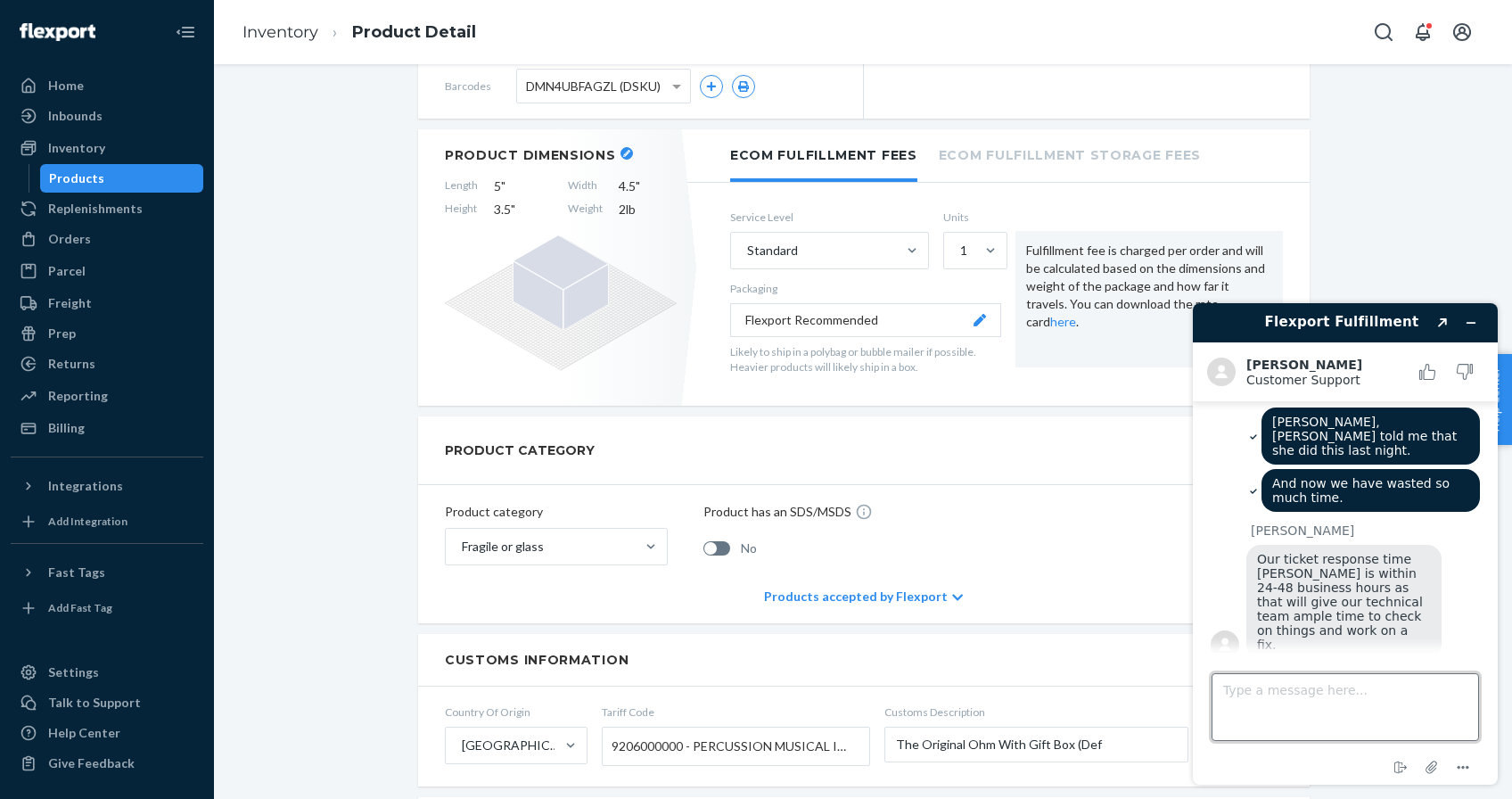
scroll to position [845, 0]
type textarea "Get outta here."
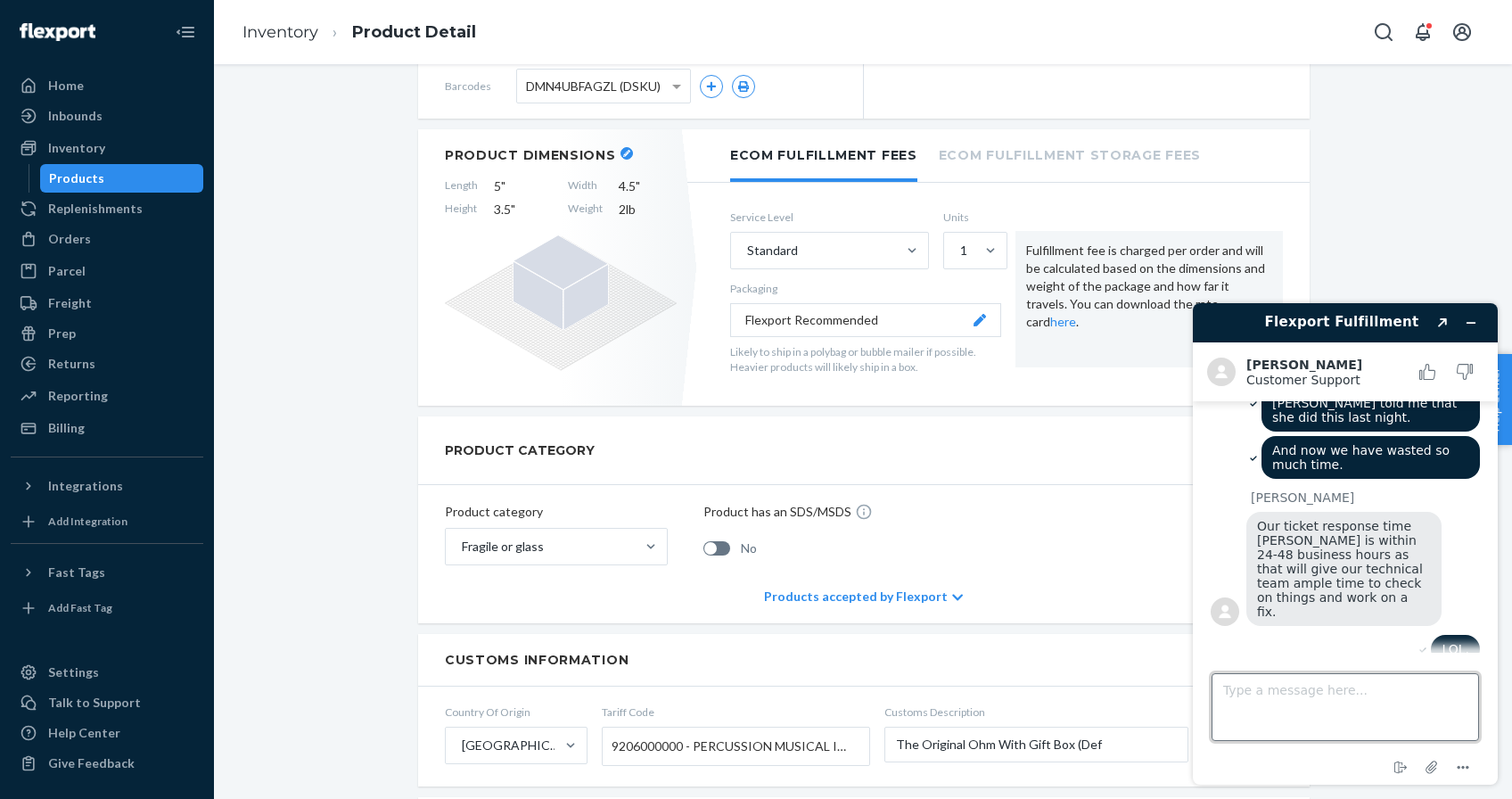
scroll to position [879, 0]
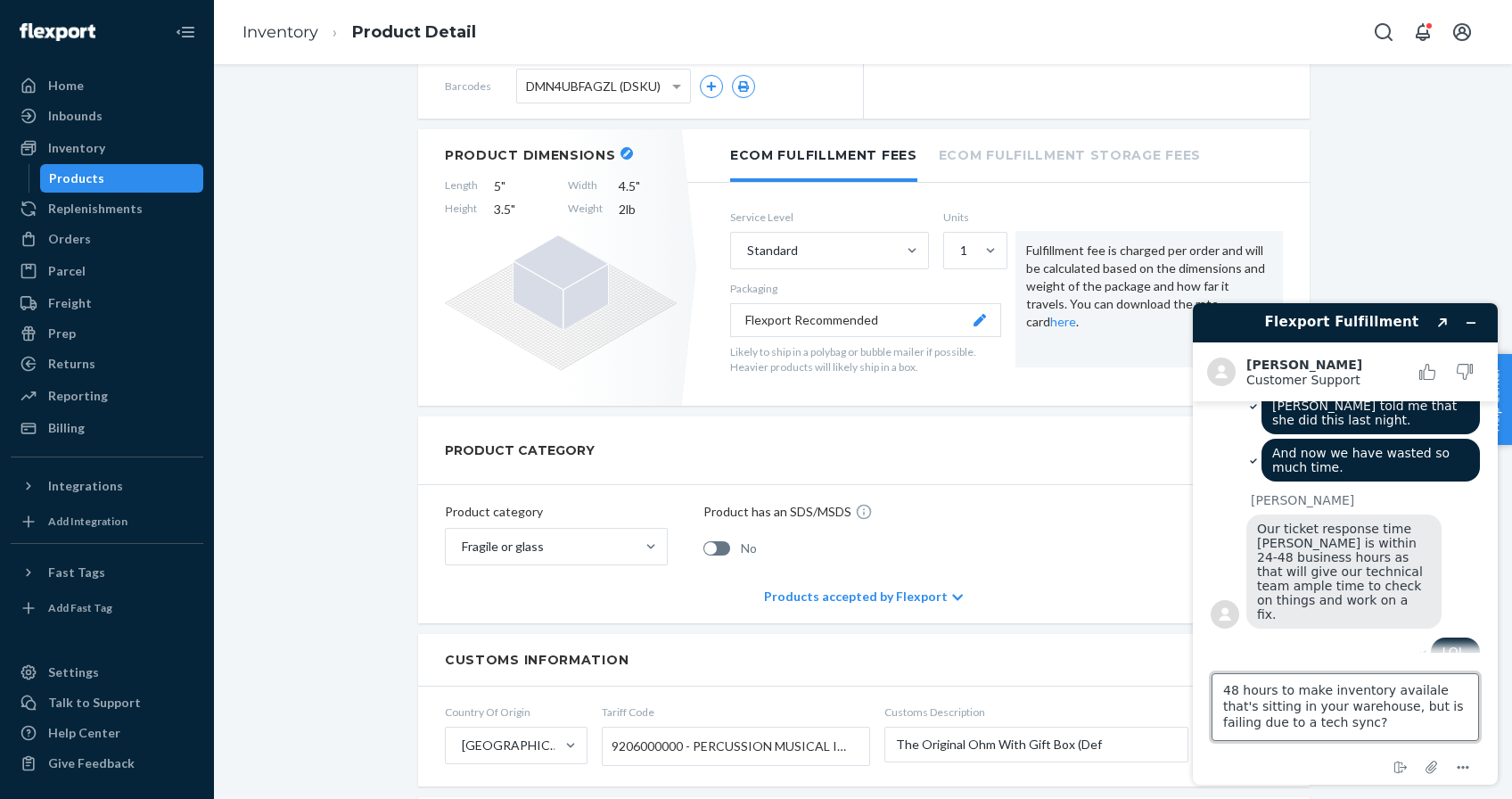
type textarea "48 hours to make inventory availale that's sitting in your warehouse, but is fa…"
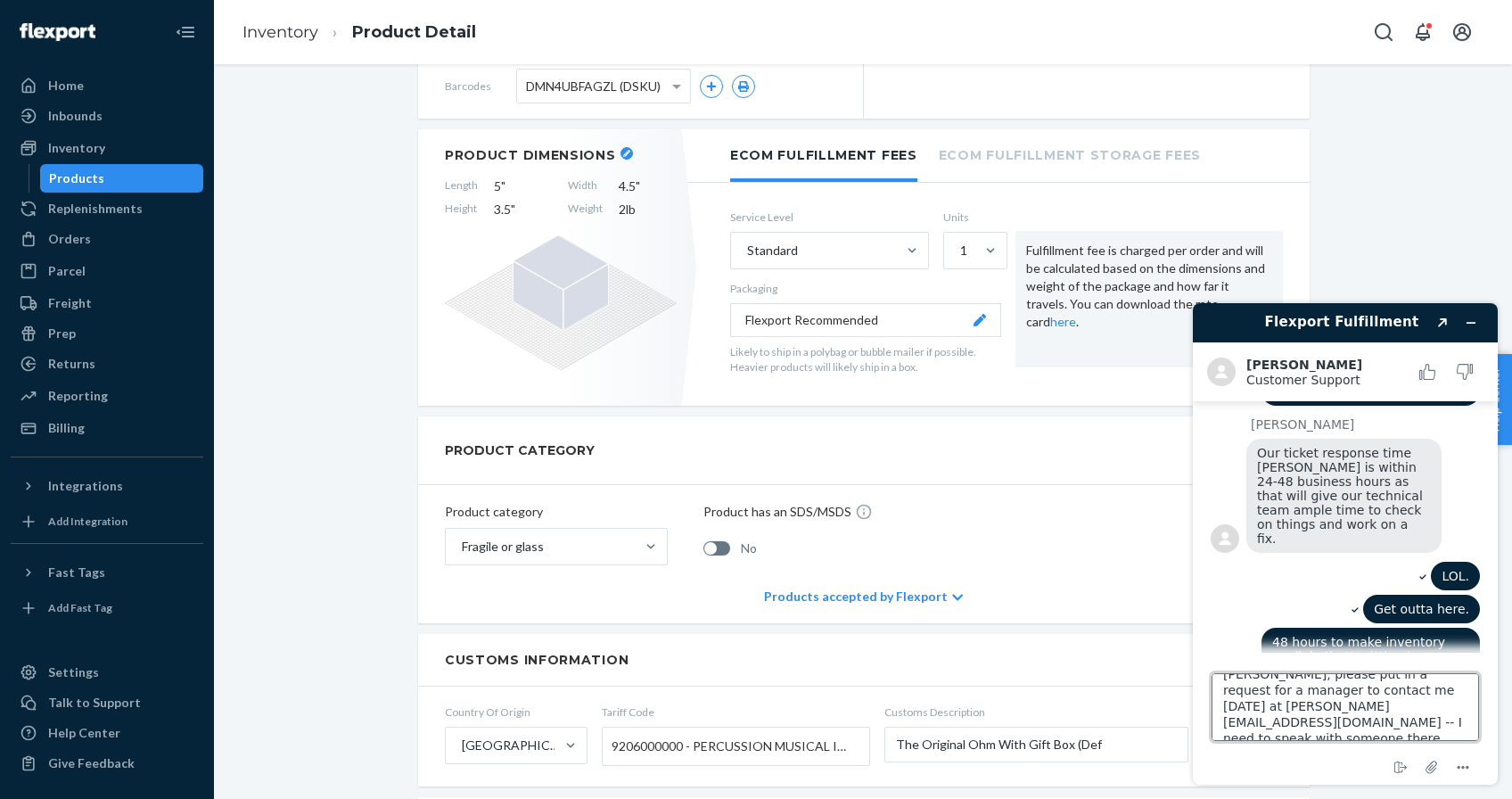
scroll to position [23, 0]
type textarea "[PERSON_NAME], please put in a request for a manager to contact me [DATE] at [P…"
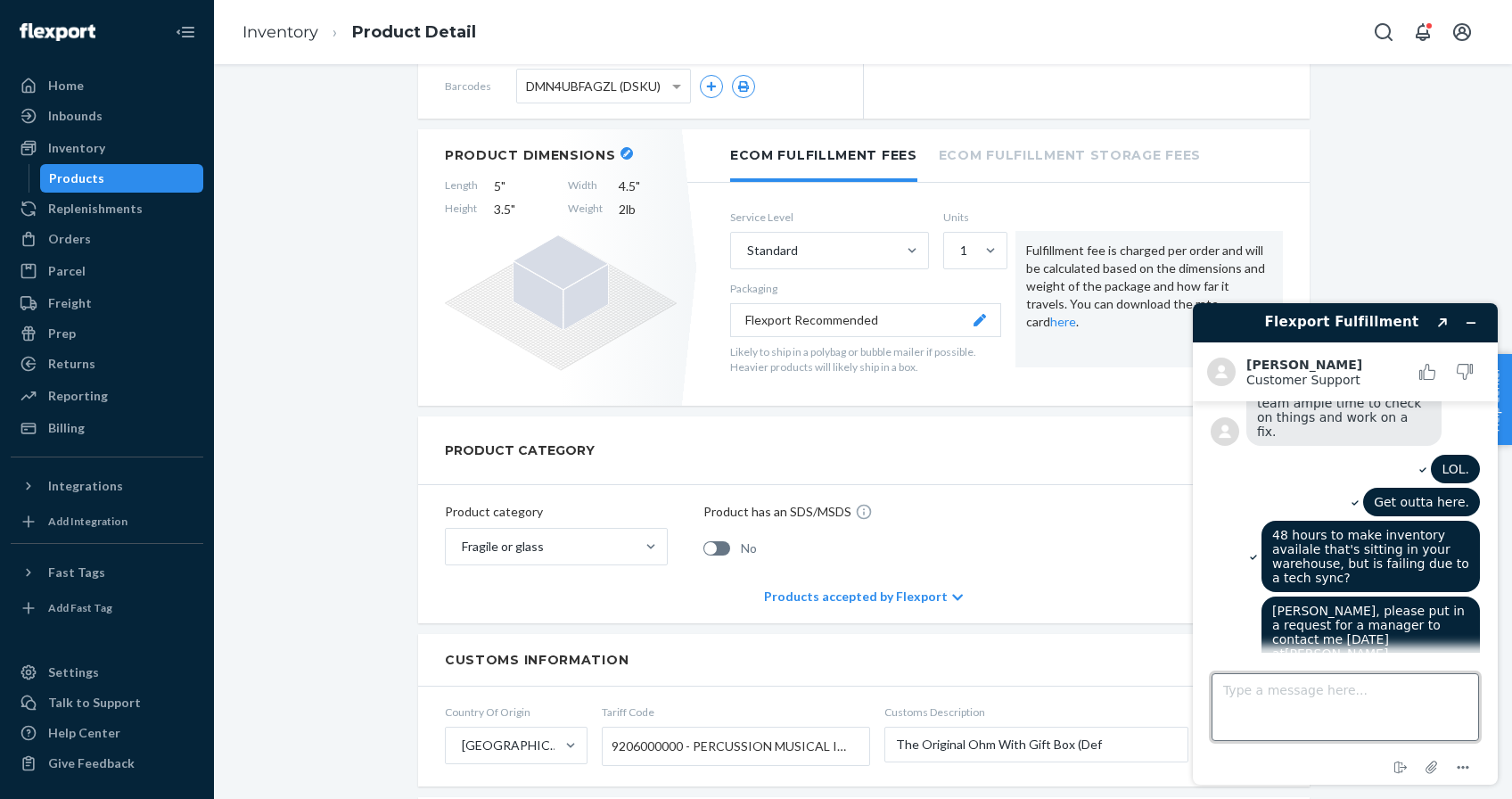
scroll to position [1059, 0]
click at [1470, 370] on rect "Rate this chat as bad" at bounding box center [1471, 369] width 2 height 9
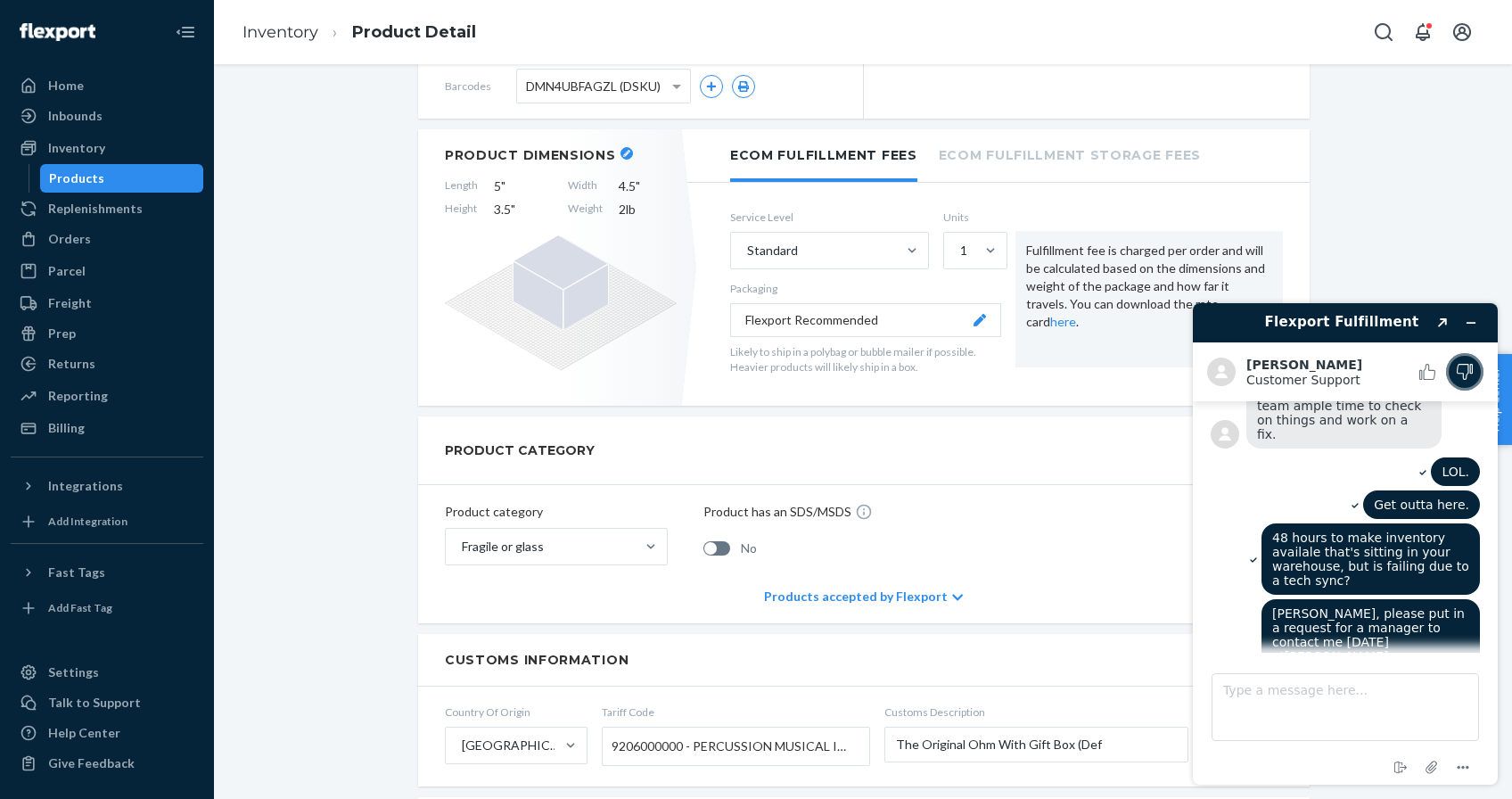
scroll to position [1126, 0]
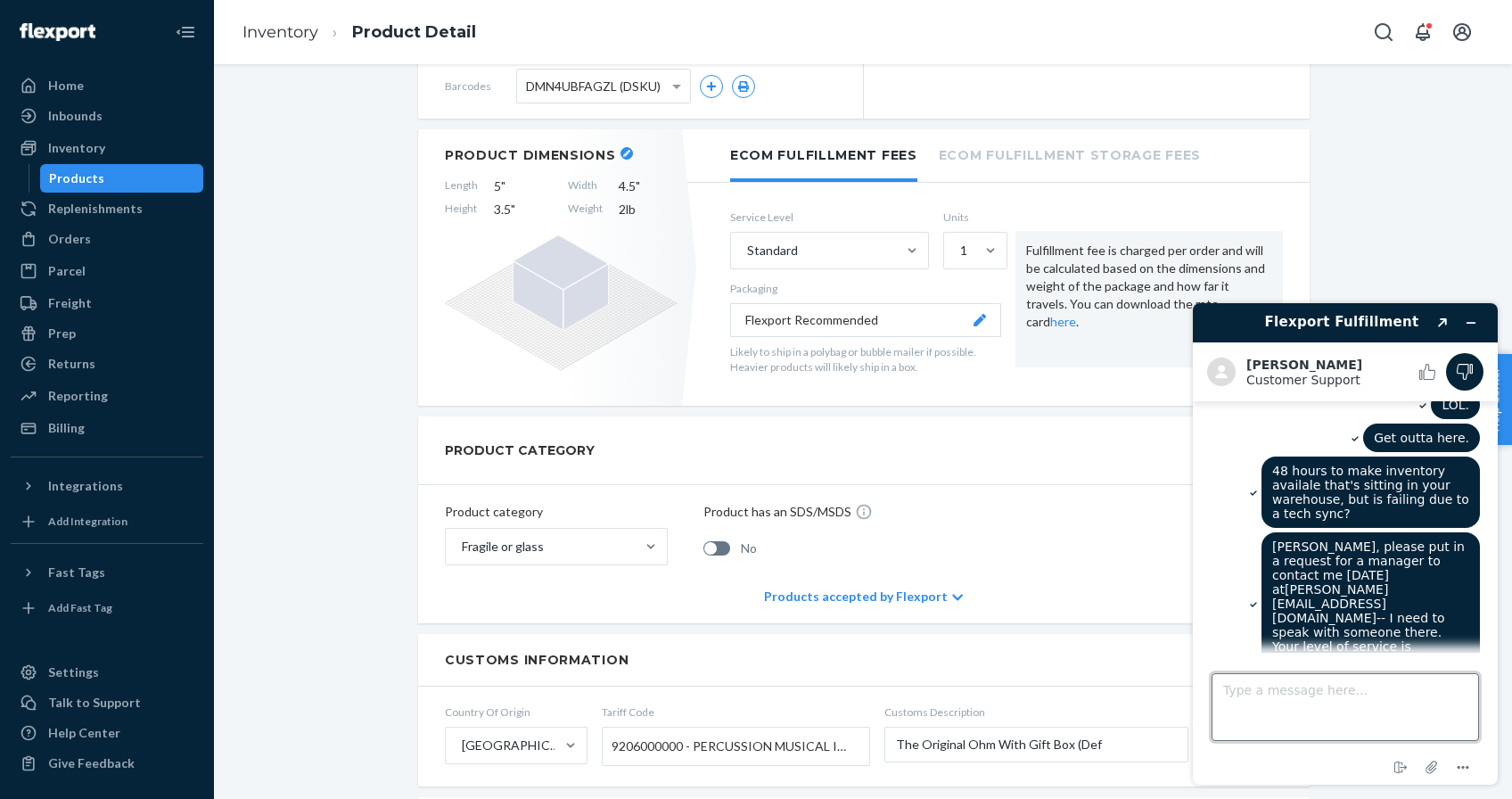
click at [1306, 695] on textarea "Type a message here..." at bounding box center [1346, 707] width 267 height 68
type textarea "W"
type textarea "E"
click at [1328, 707] on button "Leave a comment" at bounding box center [1345, 724] width 141 height 34
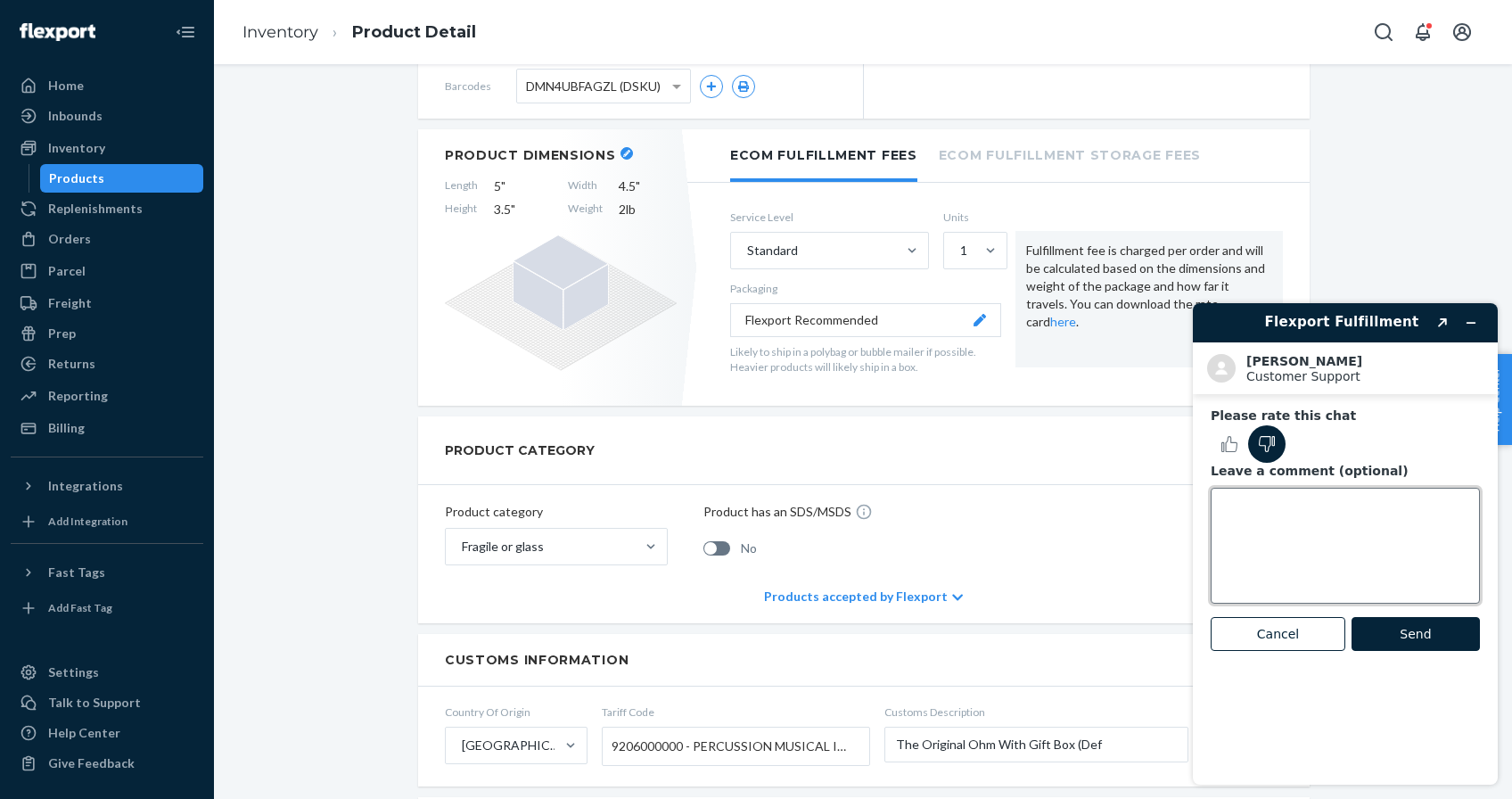
click at [1313, 552] on textarea "Leave a comment (optional)" at bounding box center [1346, 546] width 269 height 116
type textarea "W"
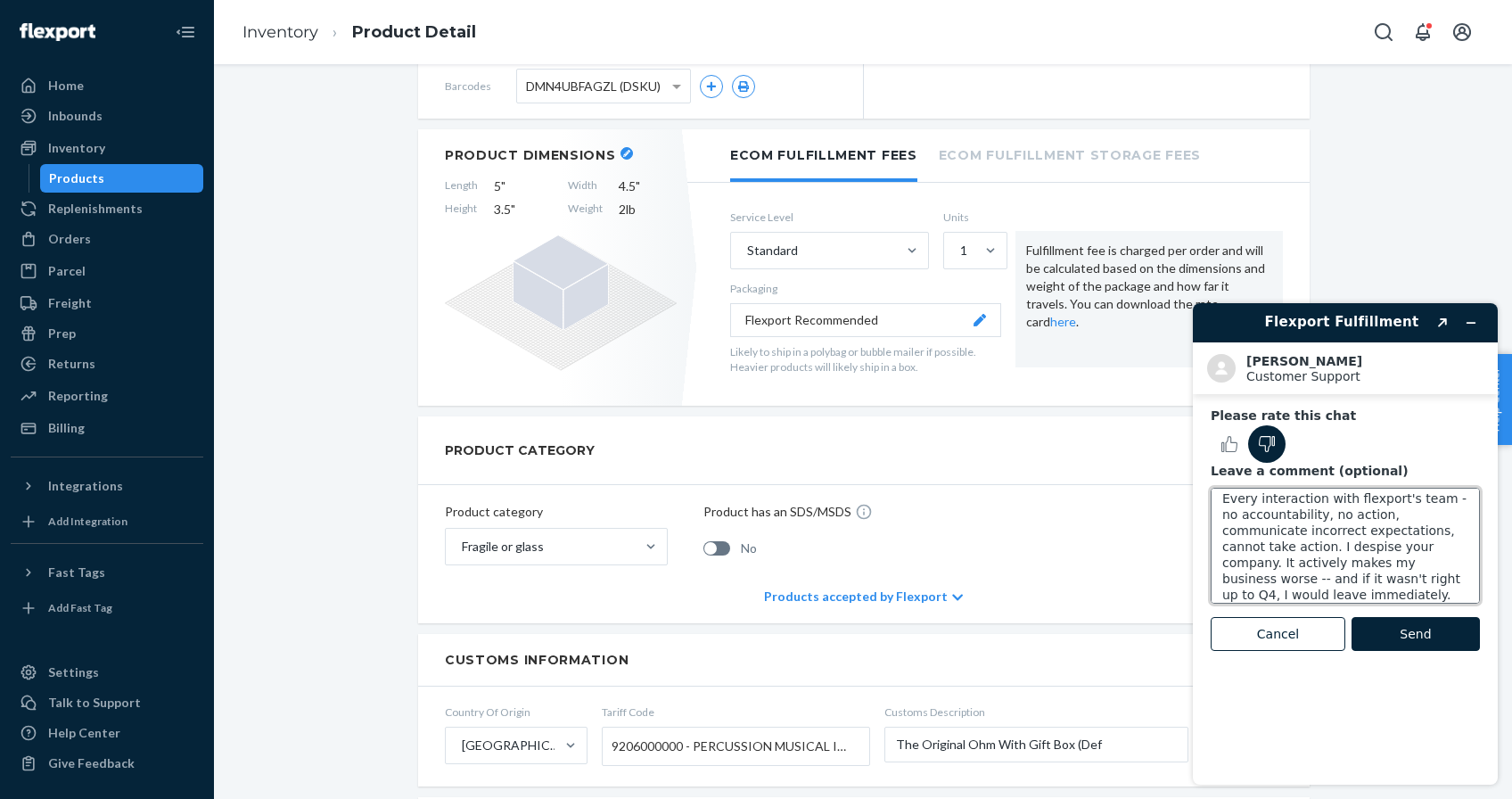
scroll to position [23, 0]
type textarea "Every interaction with flexport's team - no accountability, no action, communic…"
click at [1384, 628] on button "Send" at bounding box center [1416, 634] width 128 height 34
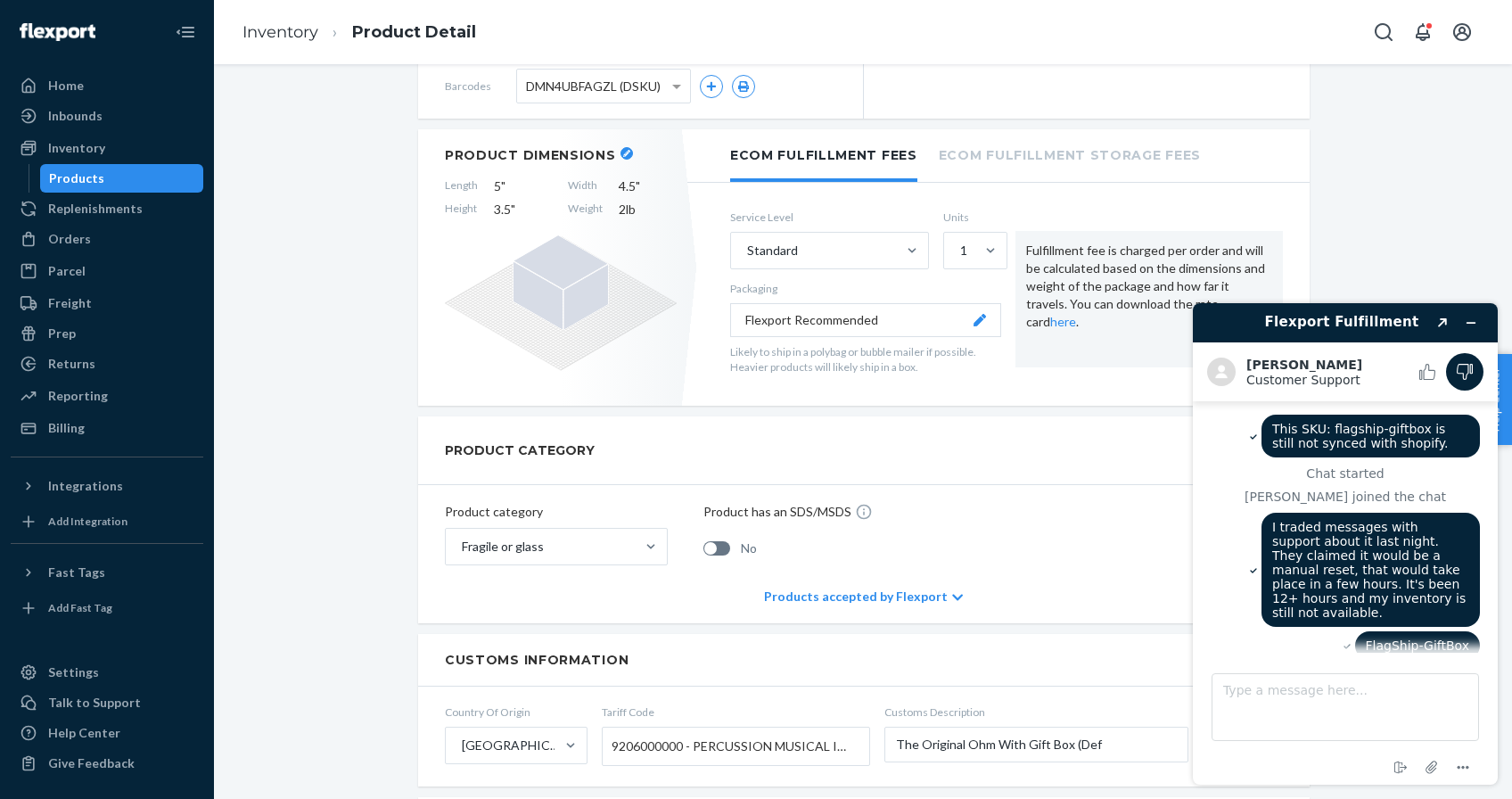
scroll to position [1130, 0]
